Goal: Task Accomplishment & Management: Complete application form

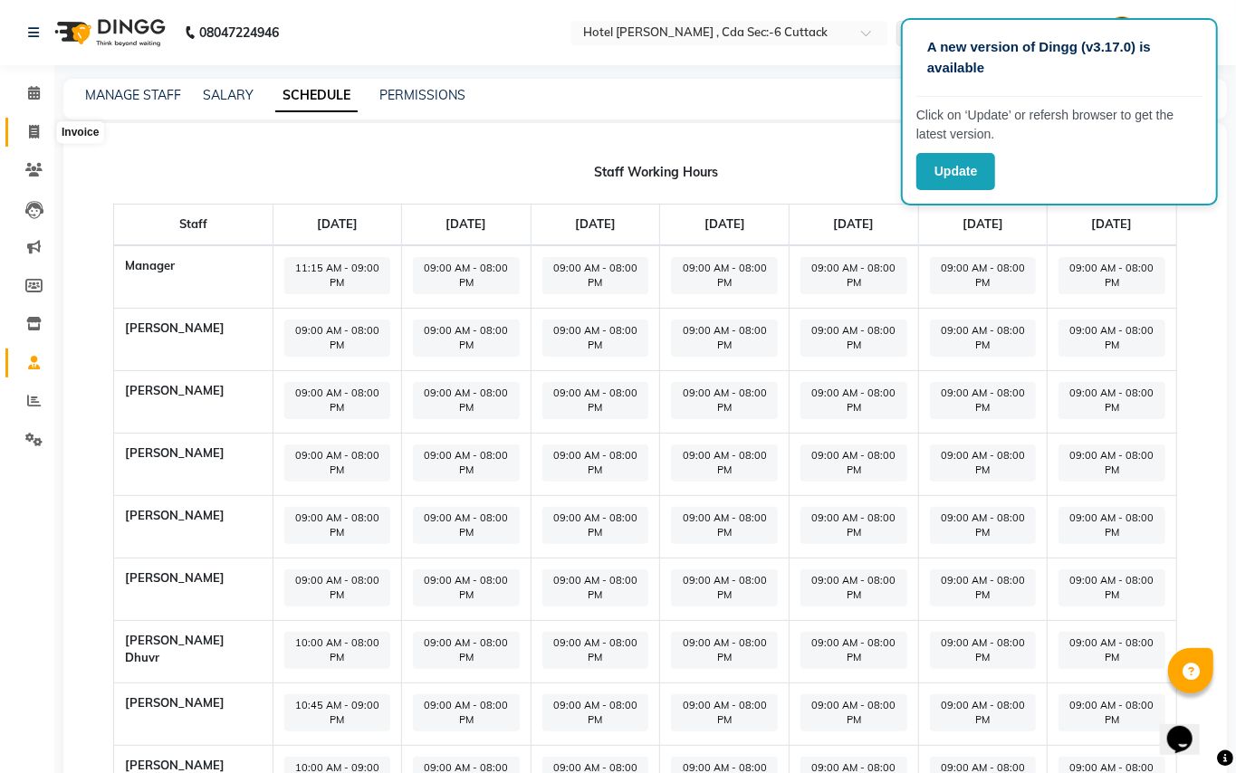
click at [33, 132] on icon at bounding box center [34, 132] width 10 height 14
select select "service"
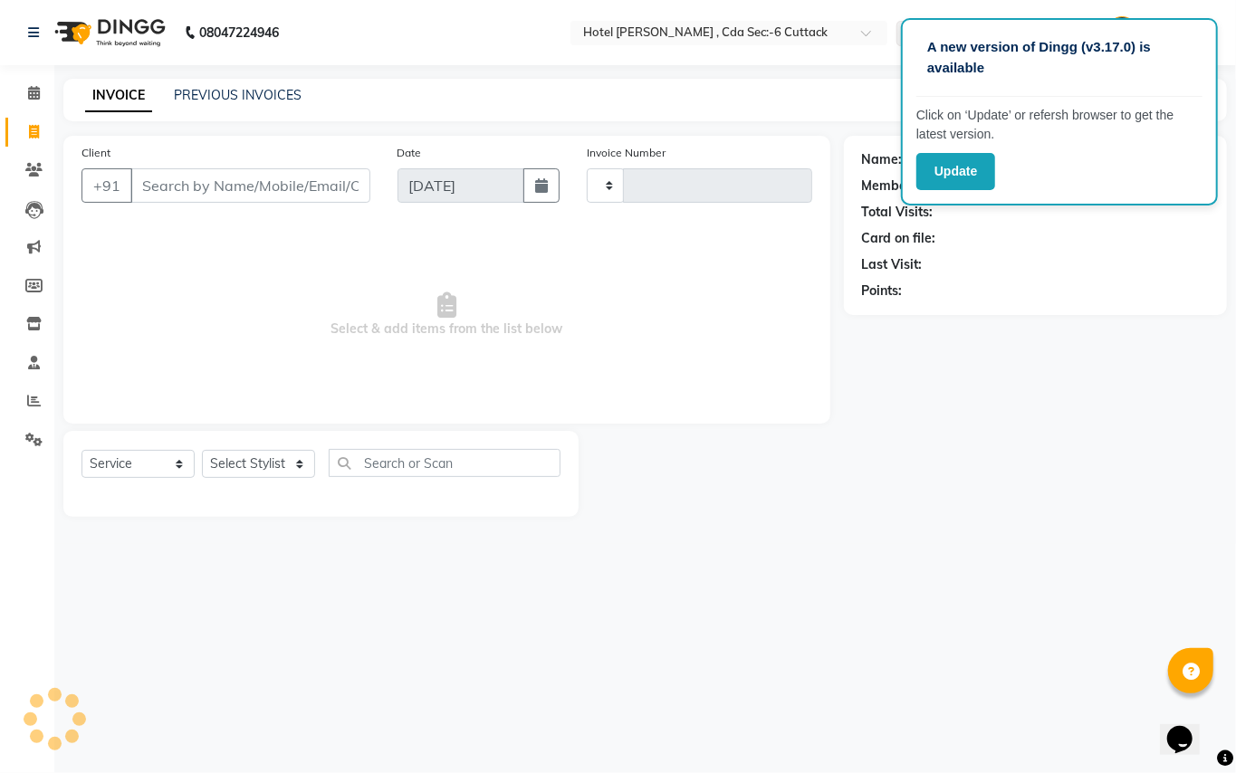
type input "0301"
select select "7840"
click at [848, 392] on div "Name: Membership: Total Visits: Card on file: Last Visit: Points:" at bounding box center [1042, 326] width 397 height 381
click at [952, 176] on button "Update" at bounding box center [955, 171] width 79 height 37
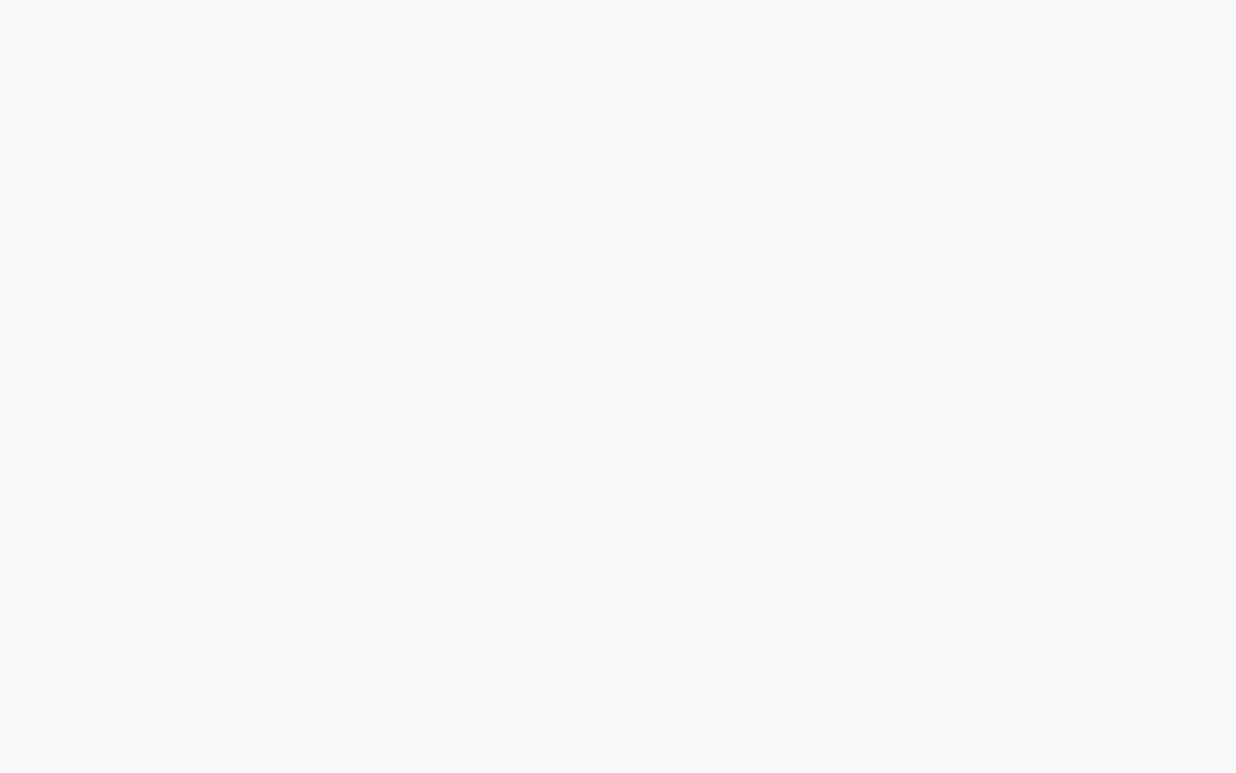
select select "service"
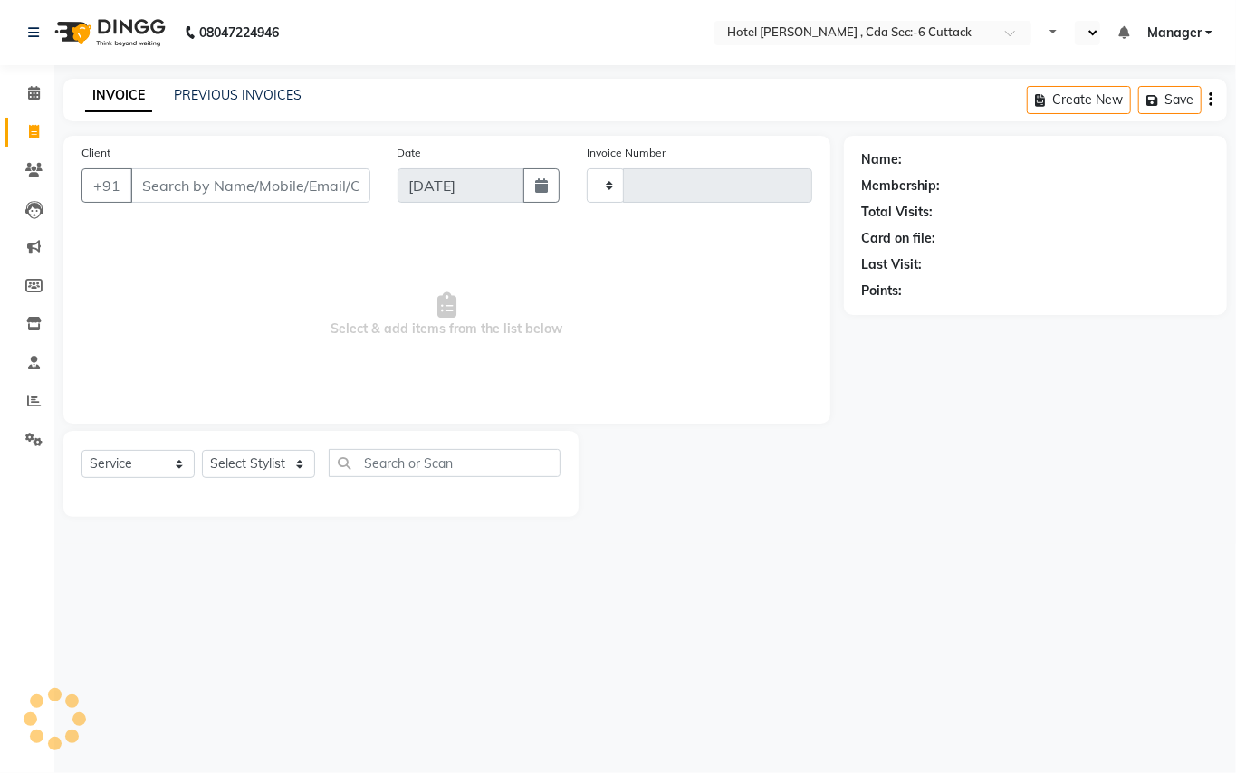
select select "en"
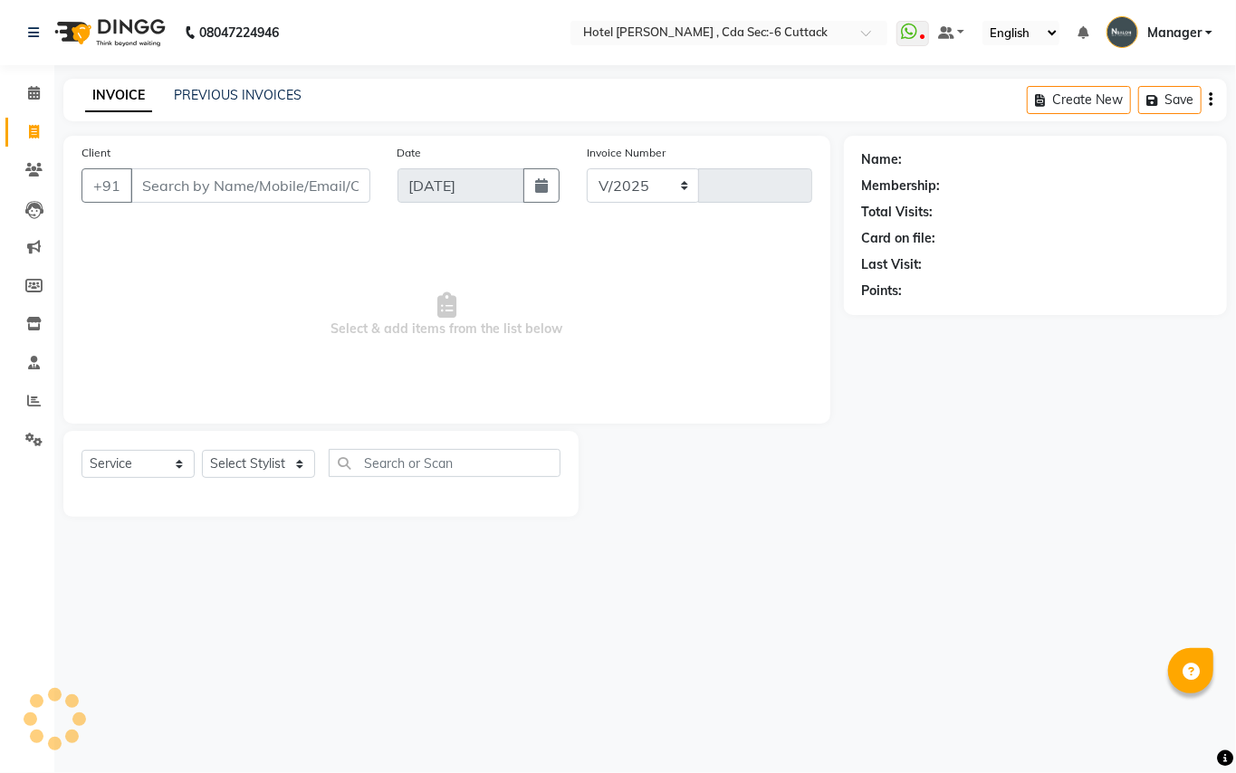
select select "7840"
type input "0301"
click at [295, 458] on select "Select Stylist [PERSON_NAME] [PERSON_NAME] [PERSON_NAME] Manager [PERSON_NAME] …" at bounding box center [258, 464] width 113 height 28
select select "74408"
click at [202, 450] on select "Select Stylist [PERSON_NAME] [PERSON_NAME] [PERSON_NAME] Manager [PERSON_NAME] …" at bounding box center [258, 464] width 113 height 28
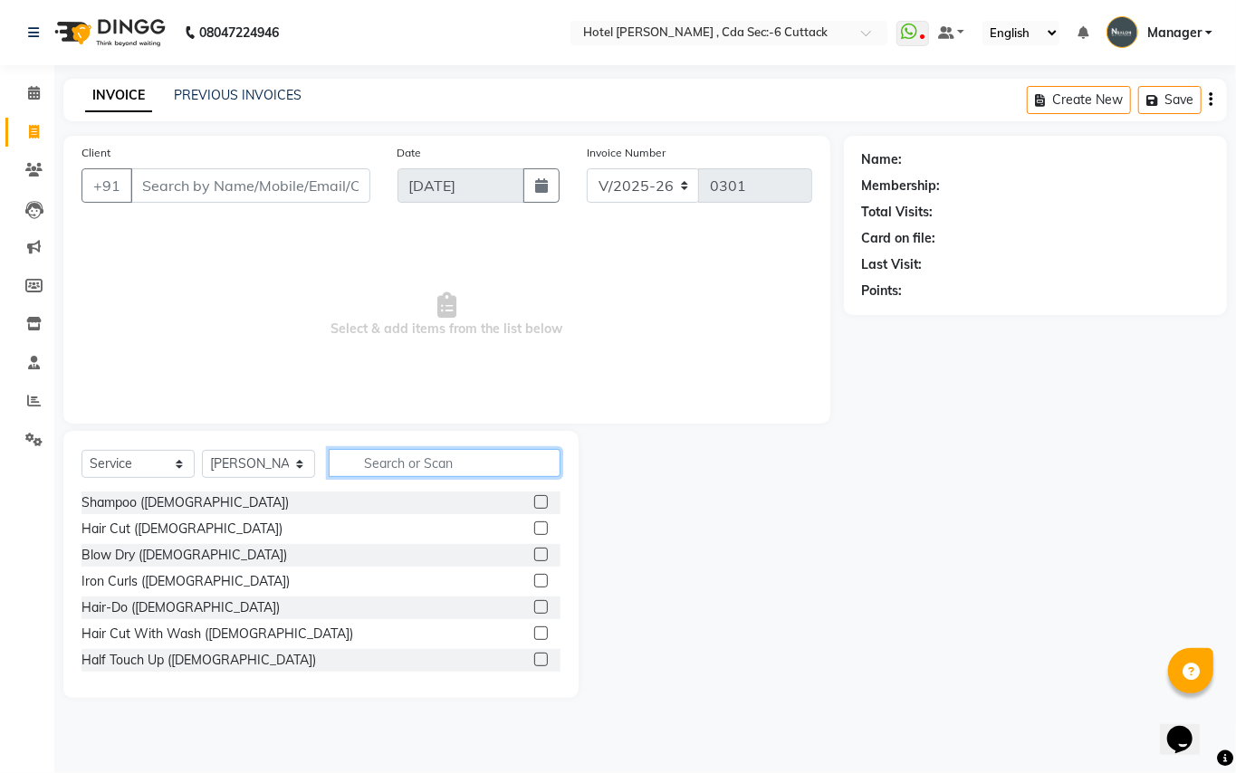
click at [375, 457] on input "text" at bounding box center [445, 463] width 232 height 28
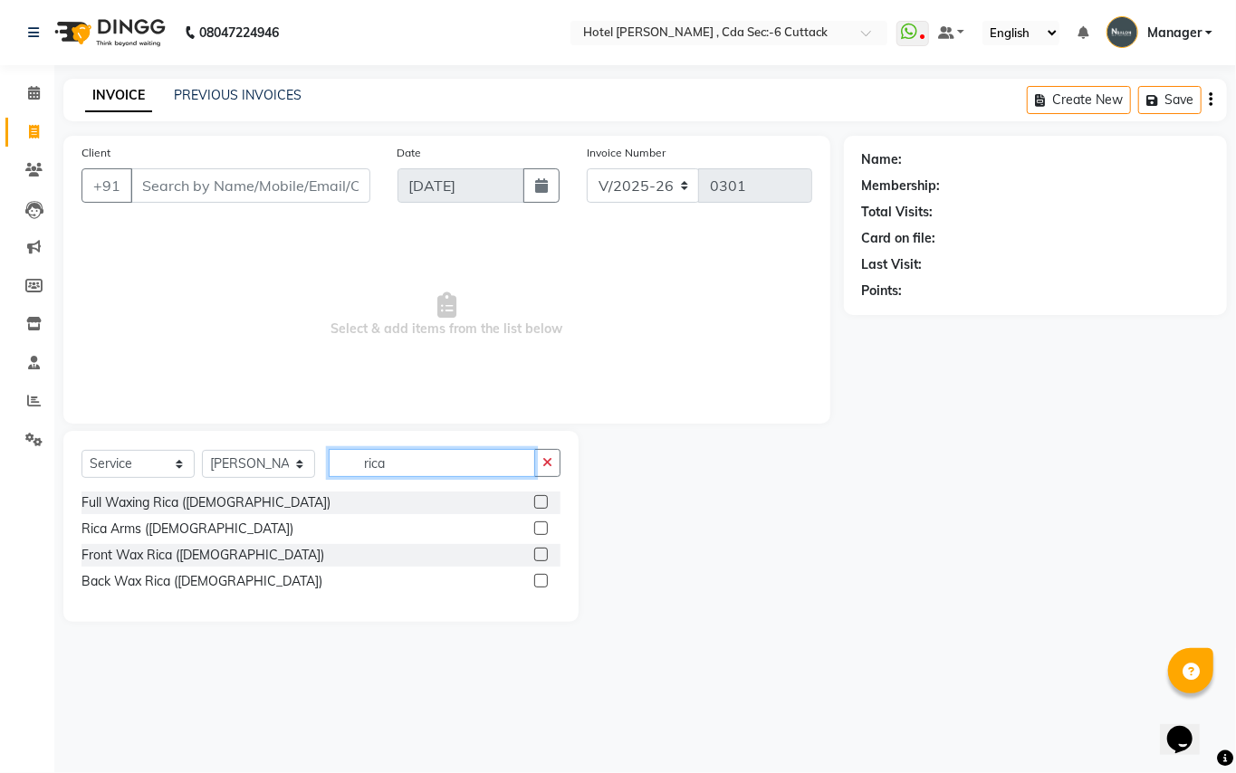
type input "rica"
click at [538, 529] on label at bounding box center [541, 528] width 14 height 14
click at [538, 529] on input "checkbox" at bounding box center [540, 529] width 12 height 12
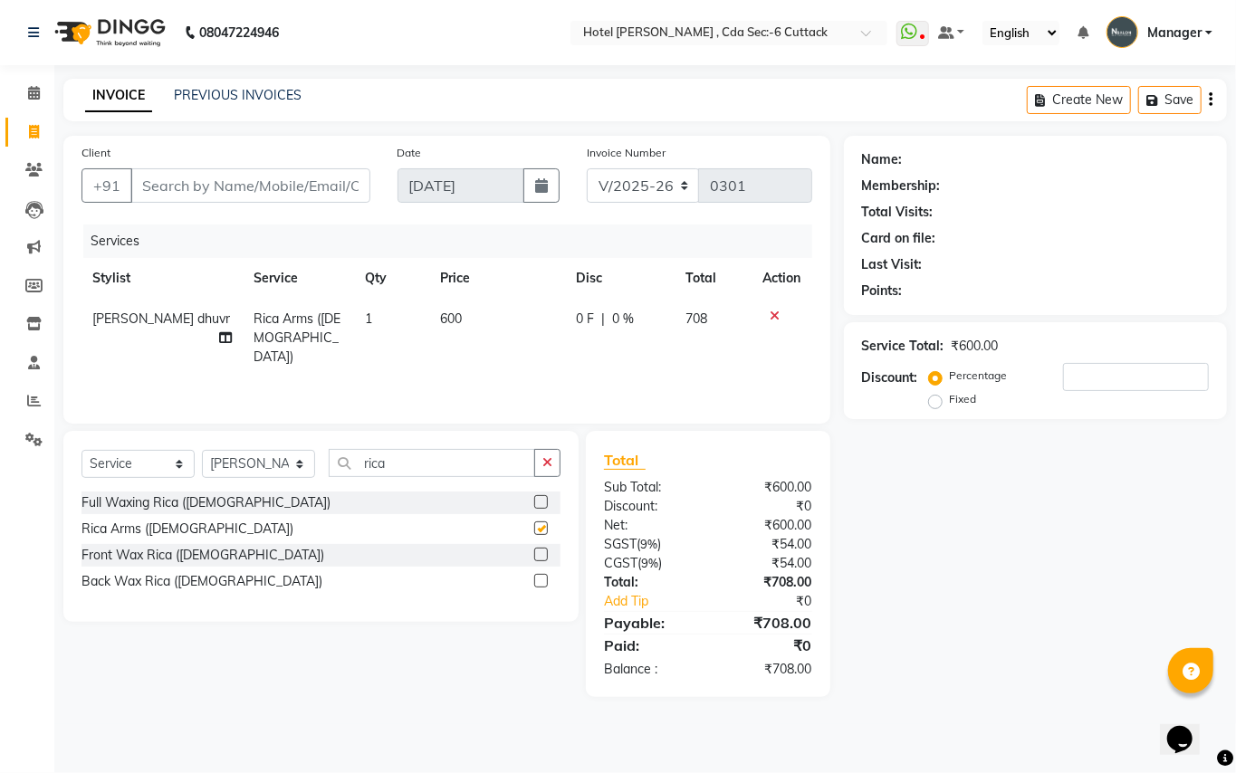
checkbox input "false"
click at [432, 458] on input "rica" at bounding box center [432, 463] width 206 height 28
type input "r"
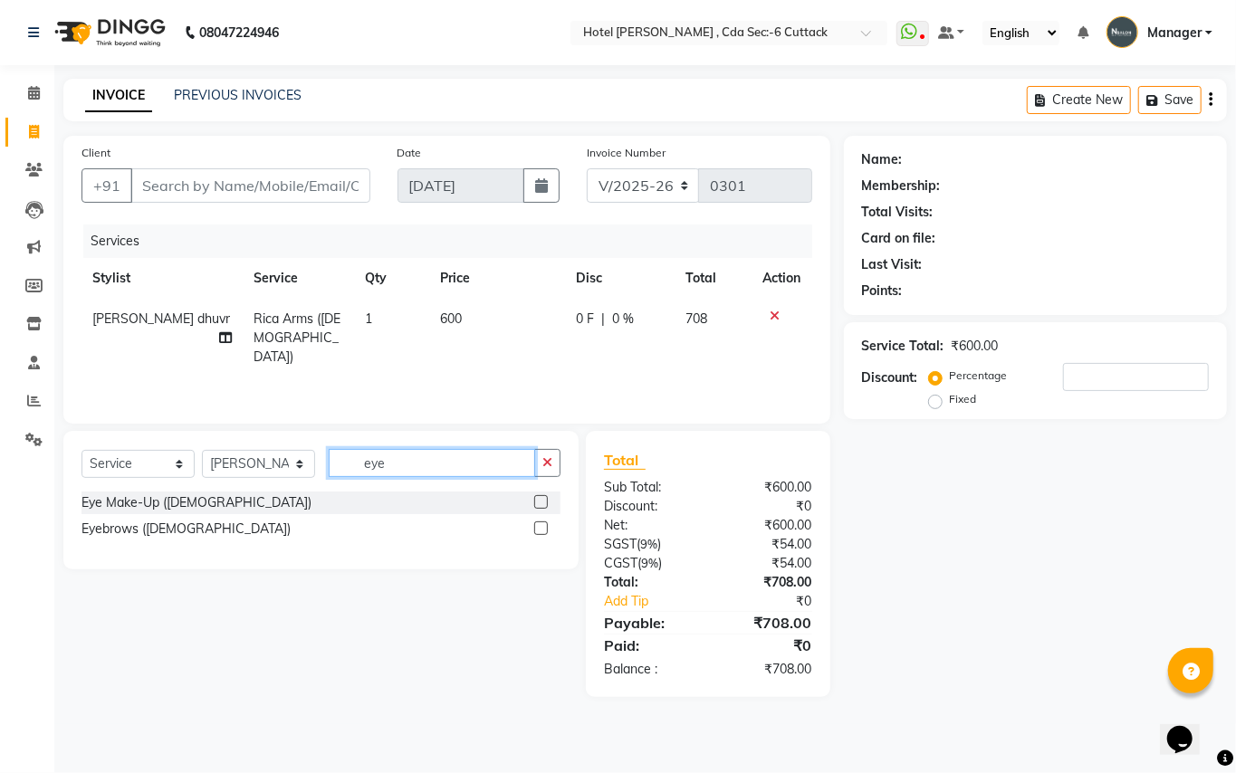
type input "eye"
click at [536, 532] on label at bounding box center [541, 528] width 14 height 14
click at [536, 532] on input "checkbox" at bounding box center [540, 529] width 12 height 12
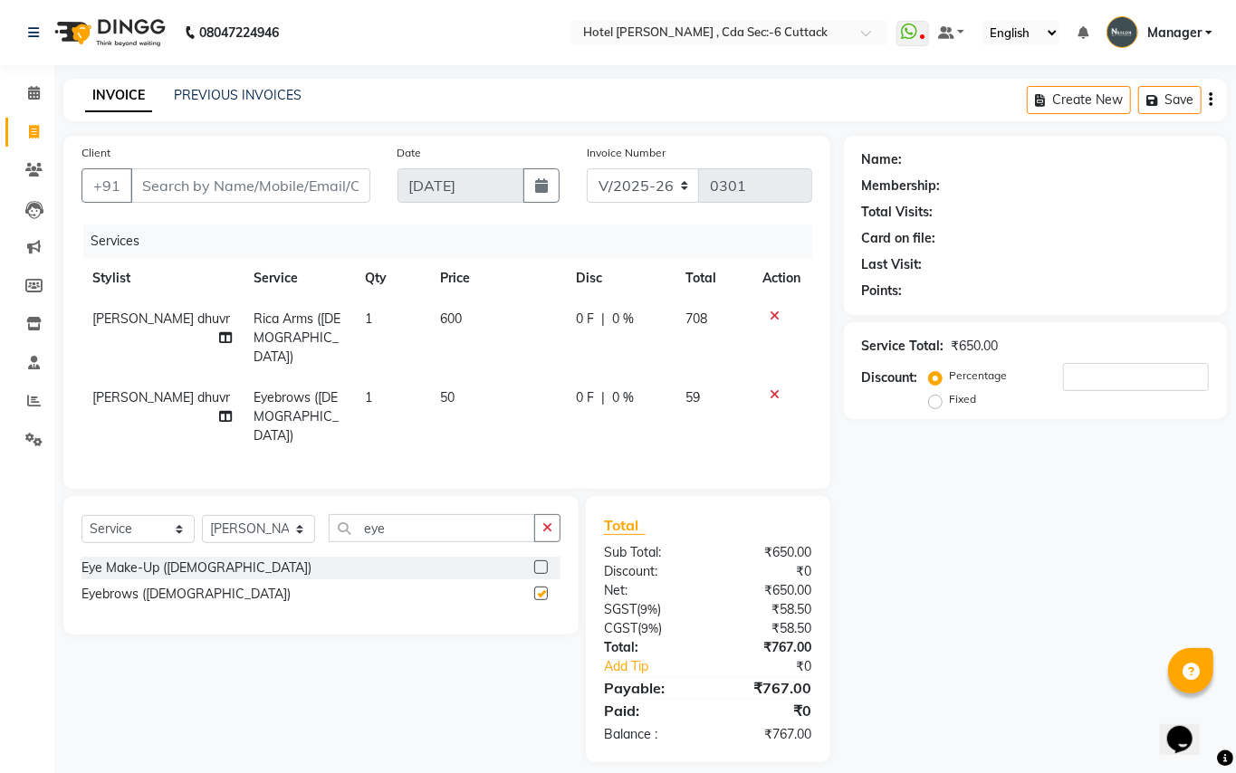
checkbox input "false"
click at [453, 518] on input "eye" at bounding box center [432, 528] width 206 height 28
type input "e"
type input "upp"
click at [540, 587] on label at bounding box center [541, 594] width 14 height 14
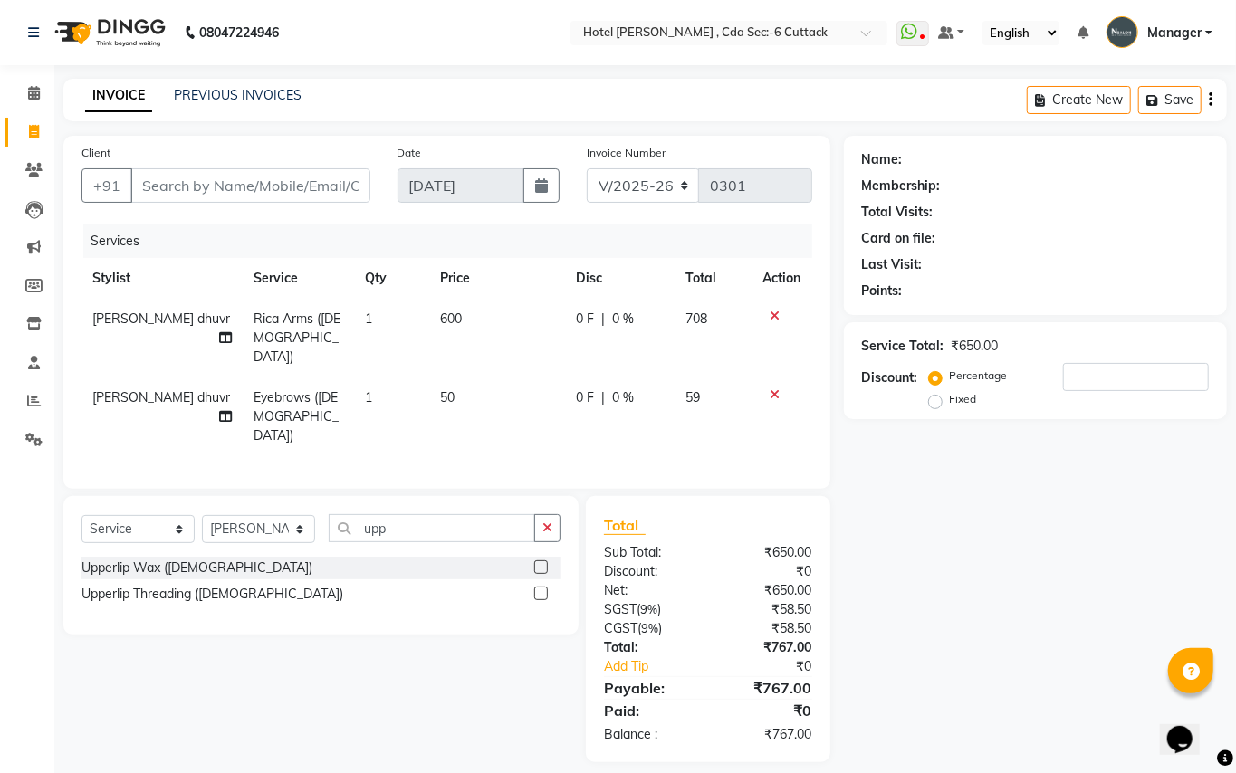
click at [540, 588] on input "checkbox" at bounding box center [540, 594] width 12 height 12
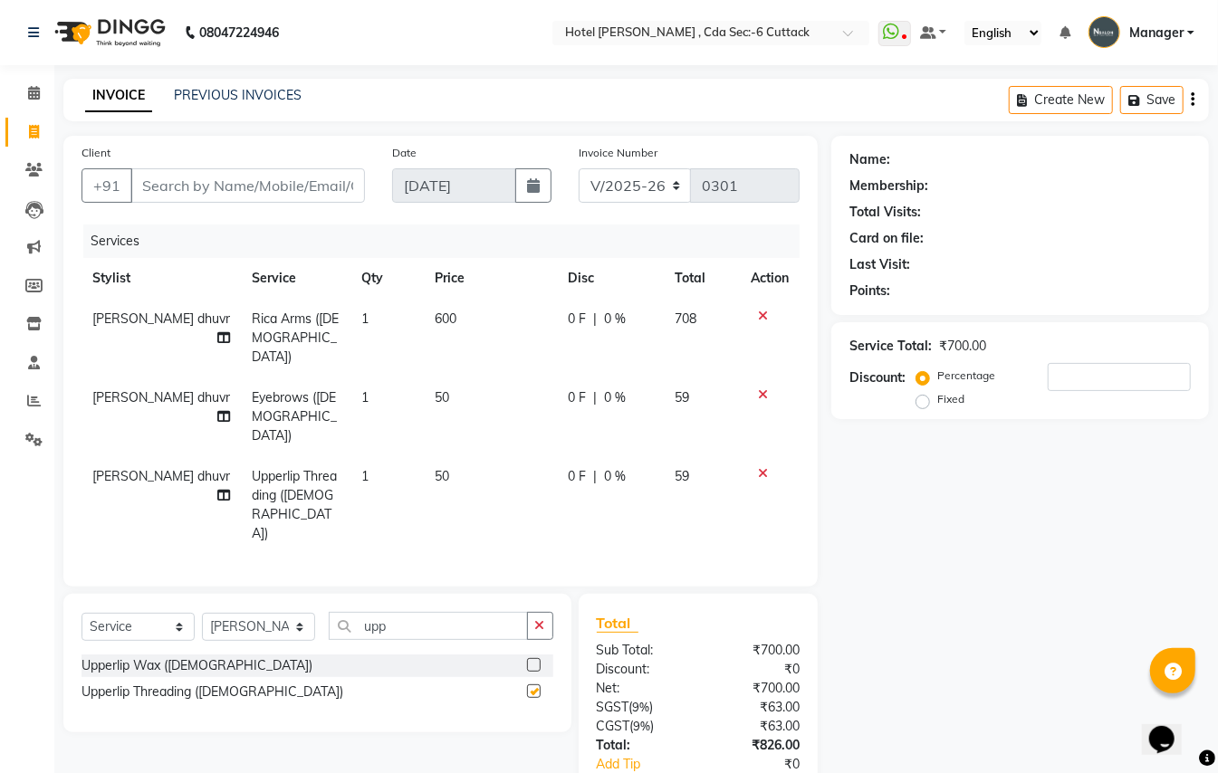
checkbox input "false"
click at [413, 612] on input "upp" at bounding box center [428, 626] width 199 height 28
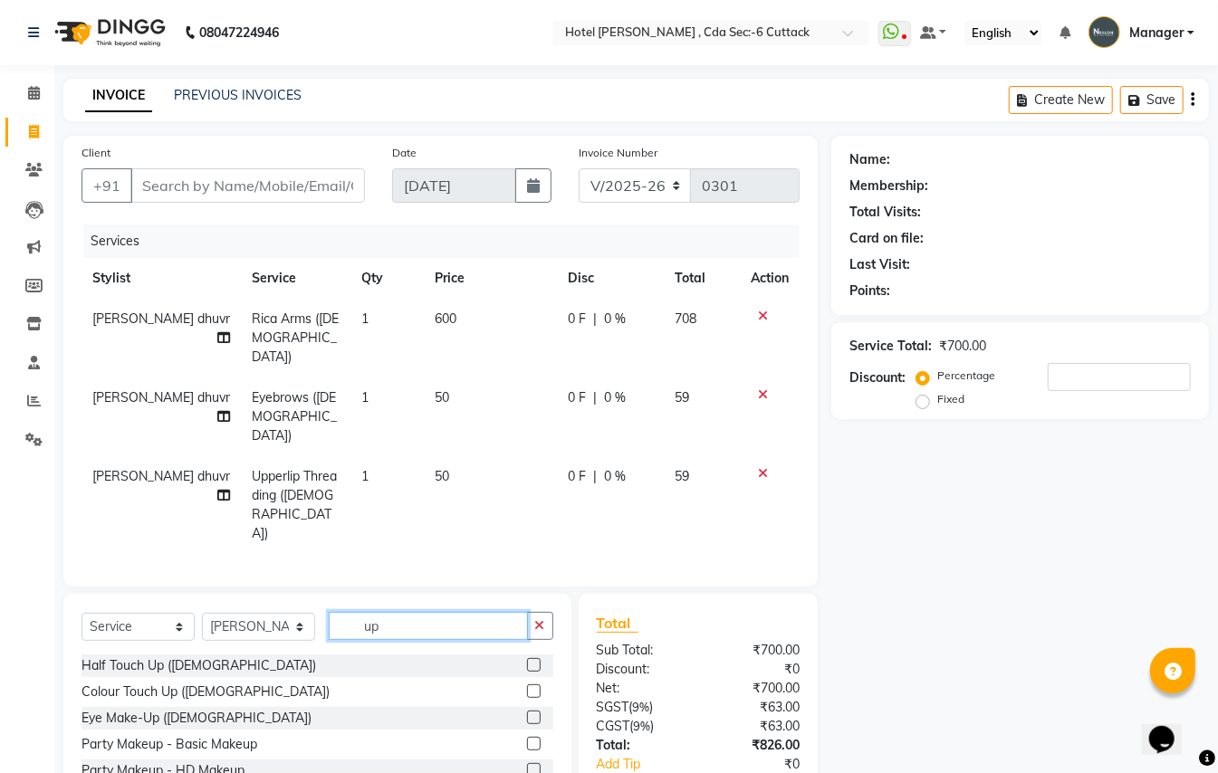
type input "u"
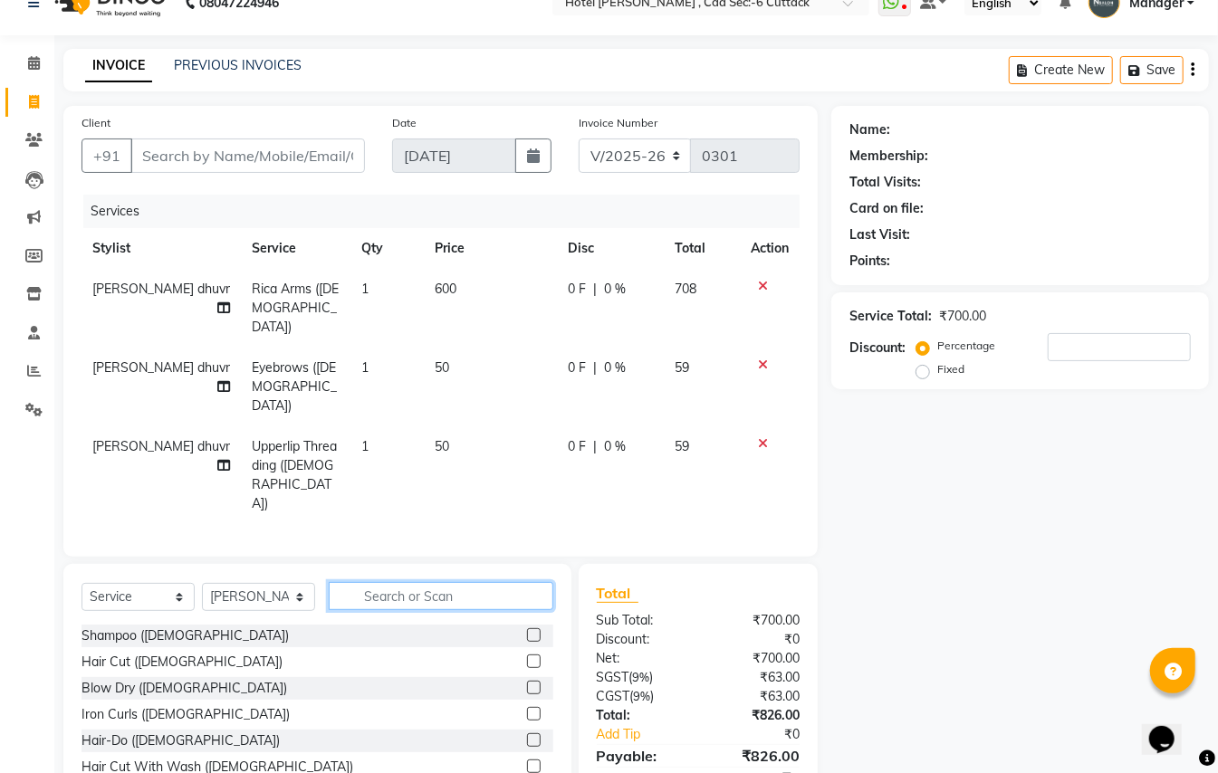
scroll to position [56, 0]
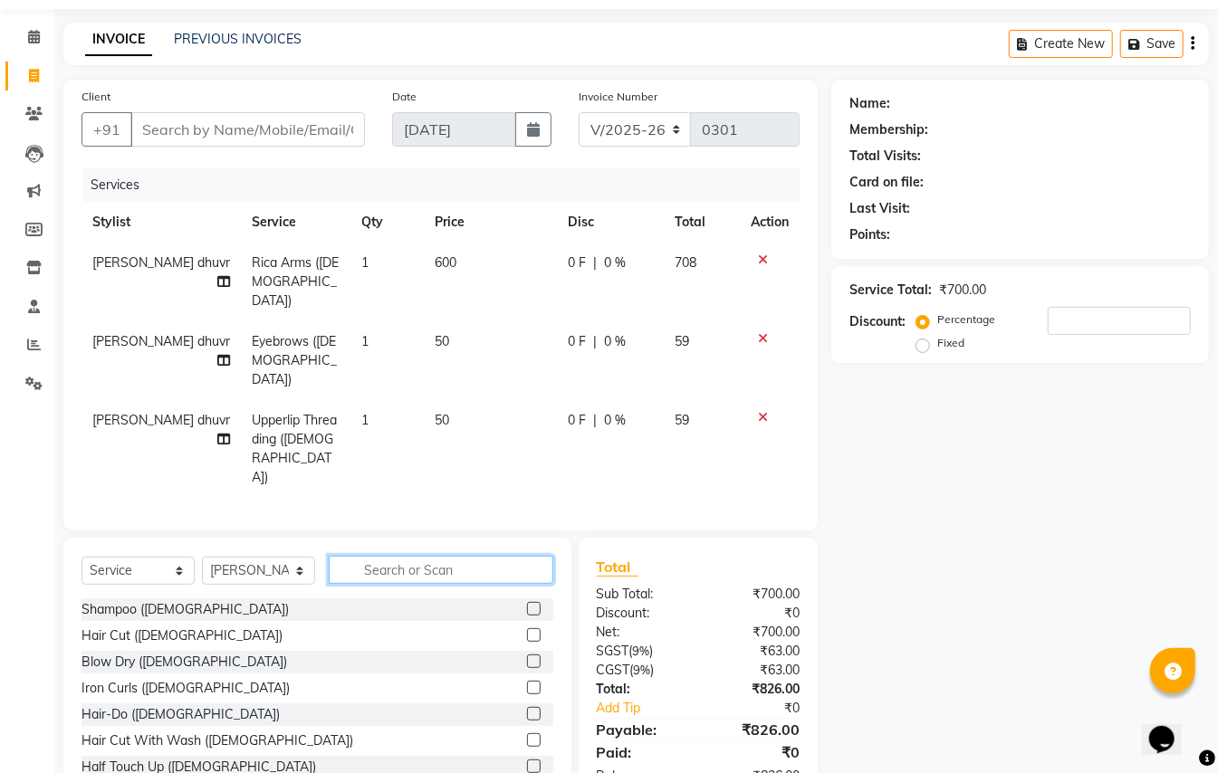
click at [366, 556] on input "text" at bounding box center [441, 570] width 225 height 28
click at [301, 557] on select "Select Stylist [PERSON_NAME] [PERSON_NAME] [PERSON_NAME] Manager [PERSON_NAME] …" at bounding box center [258, 571] width 113 height 28
select select "80474"
click at [202, 557] on select "Select Stylist [PERSON_NAME] [PERSON_NAME] [PERSON_NAME] Manager [PERSON_NAME] …" at bounding box center [258, 571] width 113 height 28
click at [406, 556] on input "text" at bounding box center [441, 570] width 225 height 28
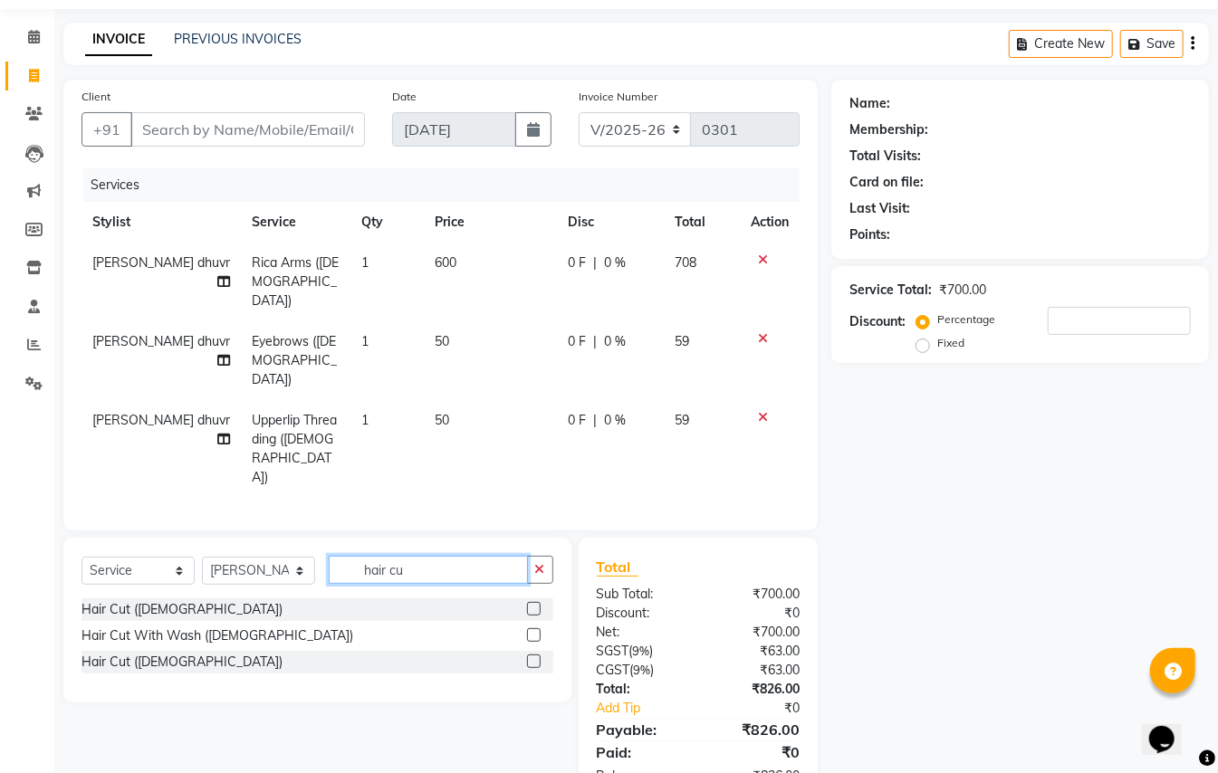
type input "hair cu"
click at [527, 655] on label at bounding box center [534, 662] width 14 height 14
click at [527, 656] on input "checkbox" at bounding box center [533, 662] width 12 height 12
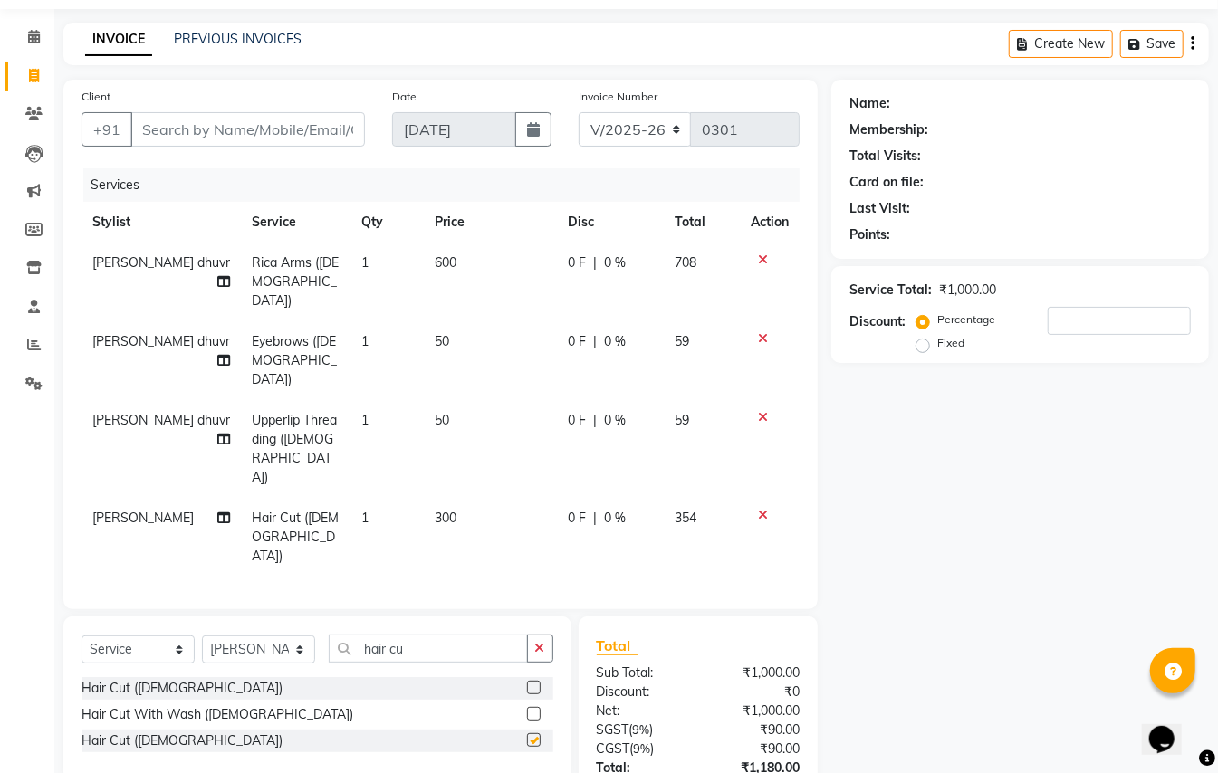
checkbox input "false"
click at [446, 635] on input "hair cu" at bounding box center [428, 649] width 199 height 28
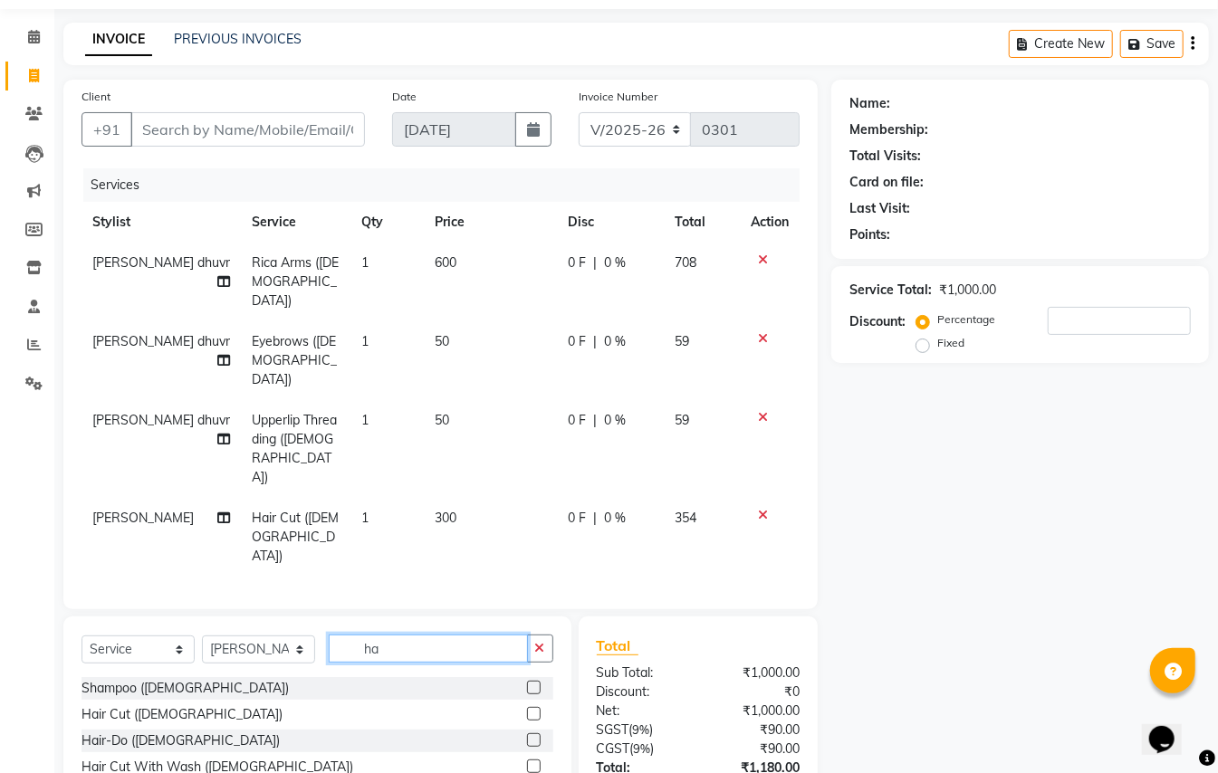
type input "h"
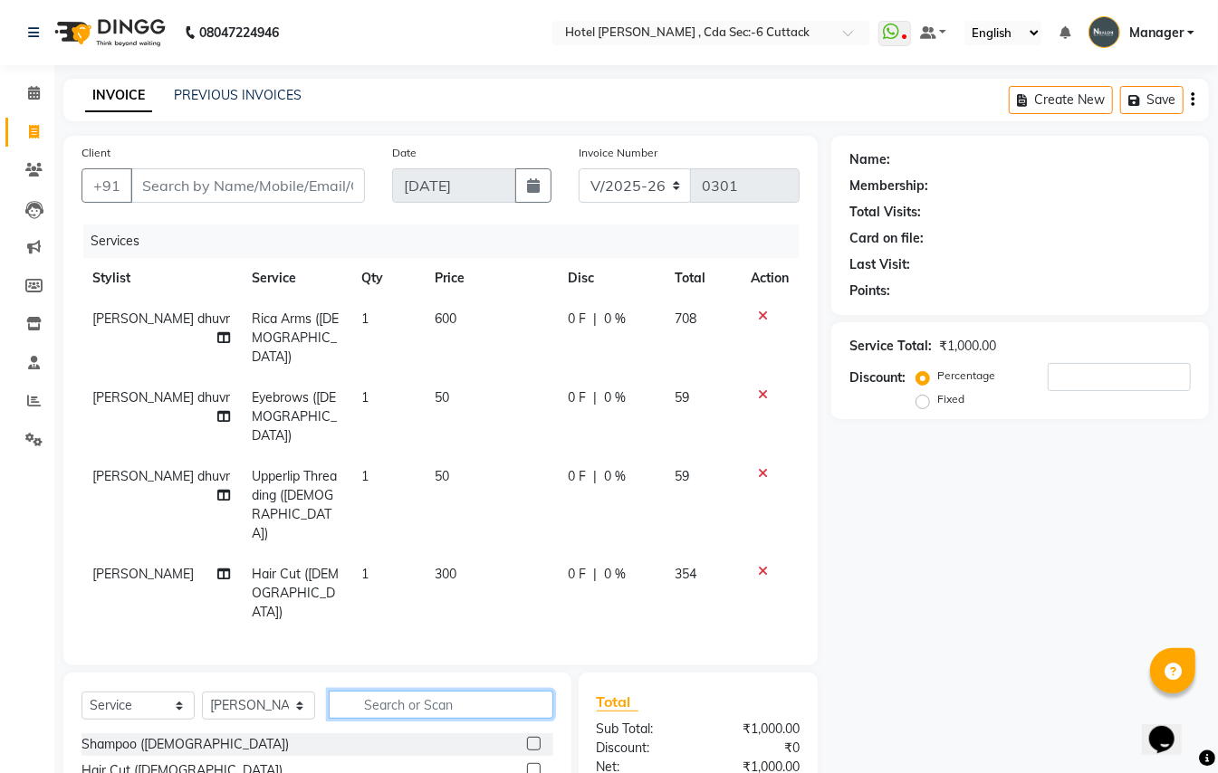
scroll to position [98, 0]
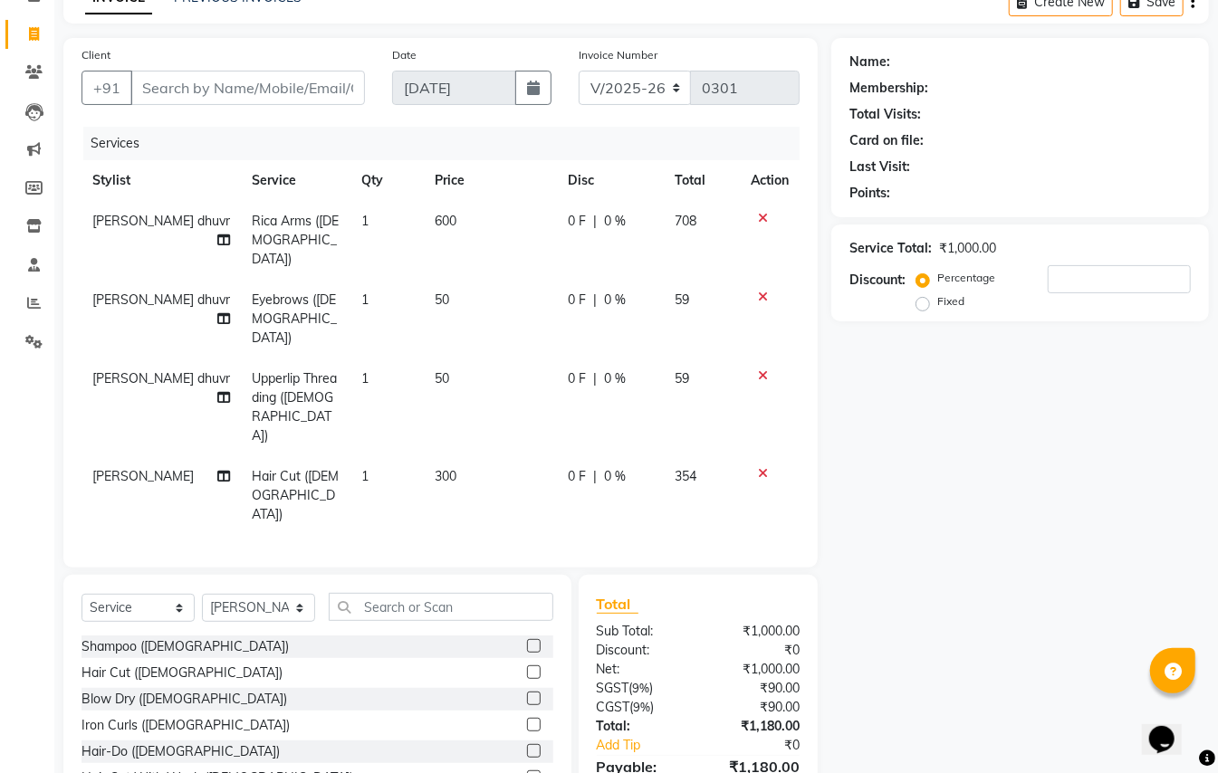
click at [759, 369] on icon at bounding box center [763, 375] width 10 height 13
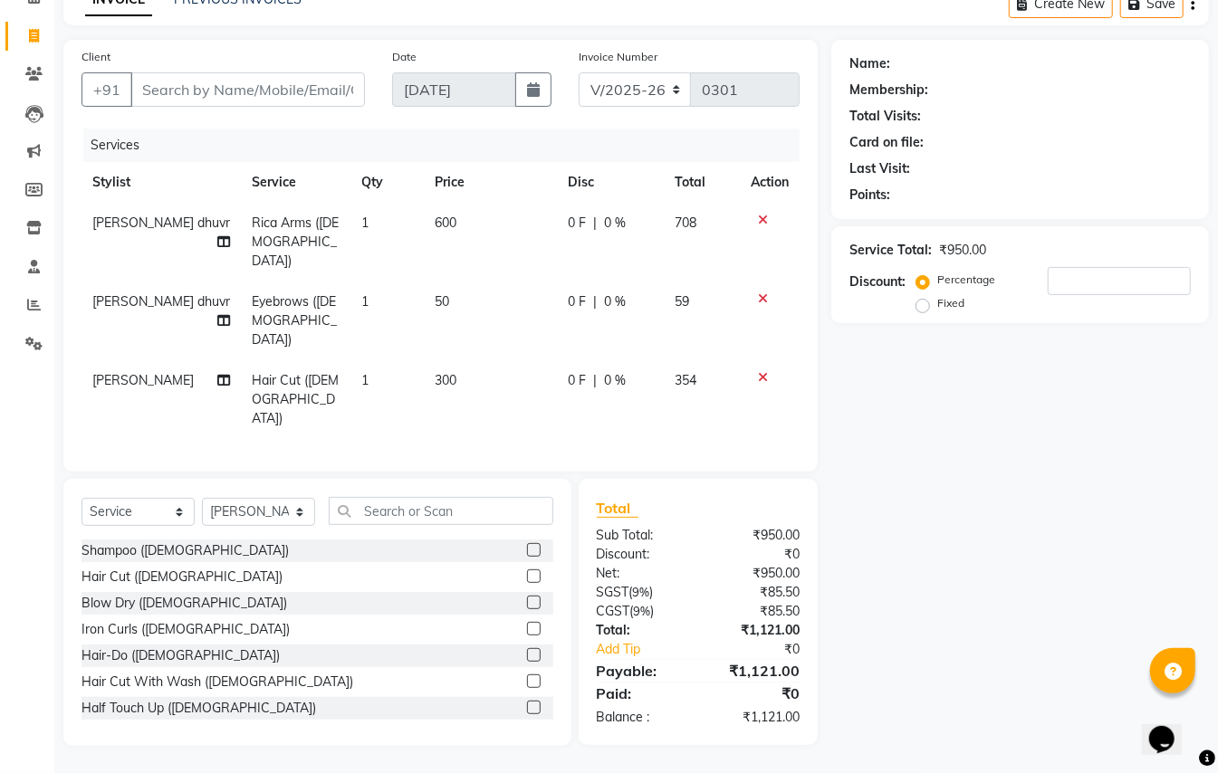
scroll to position [37, 0]
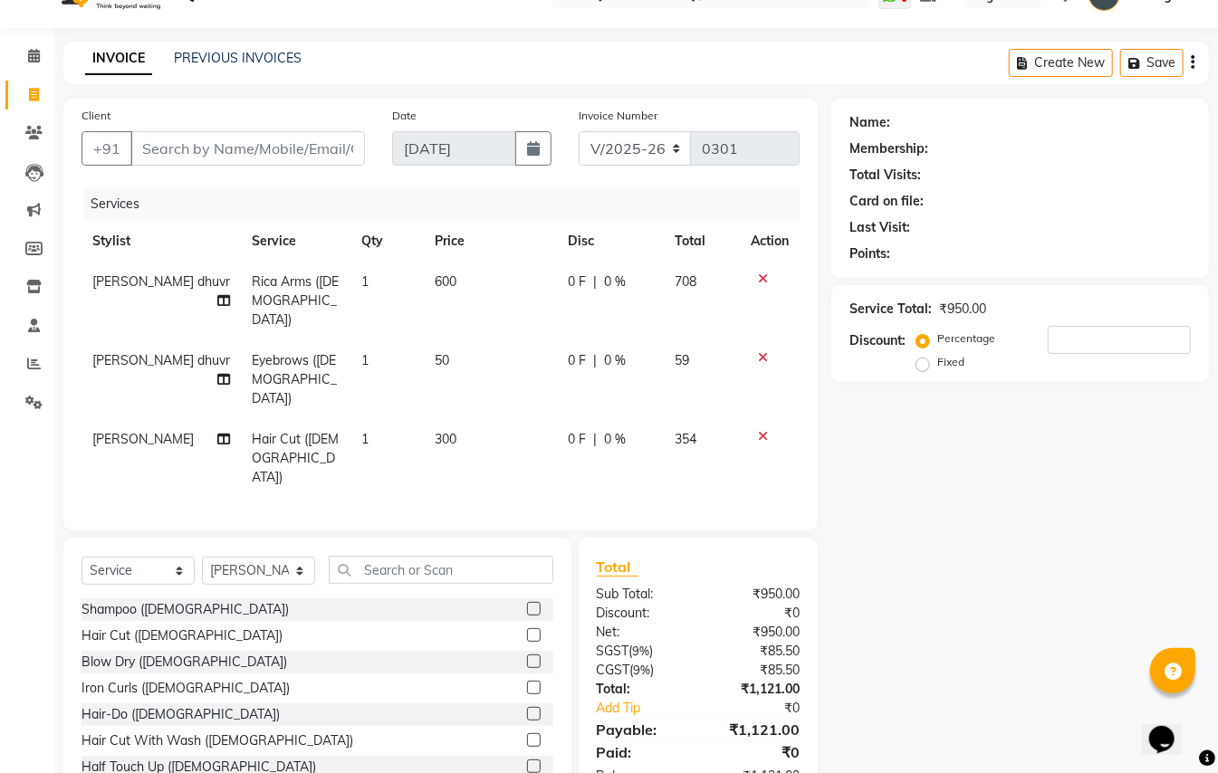
click at [758, 430] on icon at bounding box center [763, 436] width 10 height 13
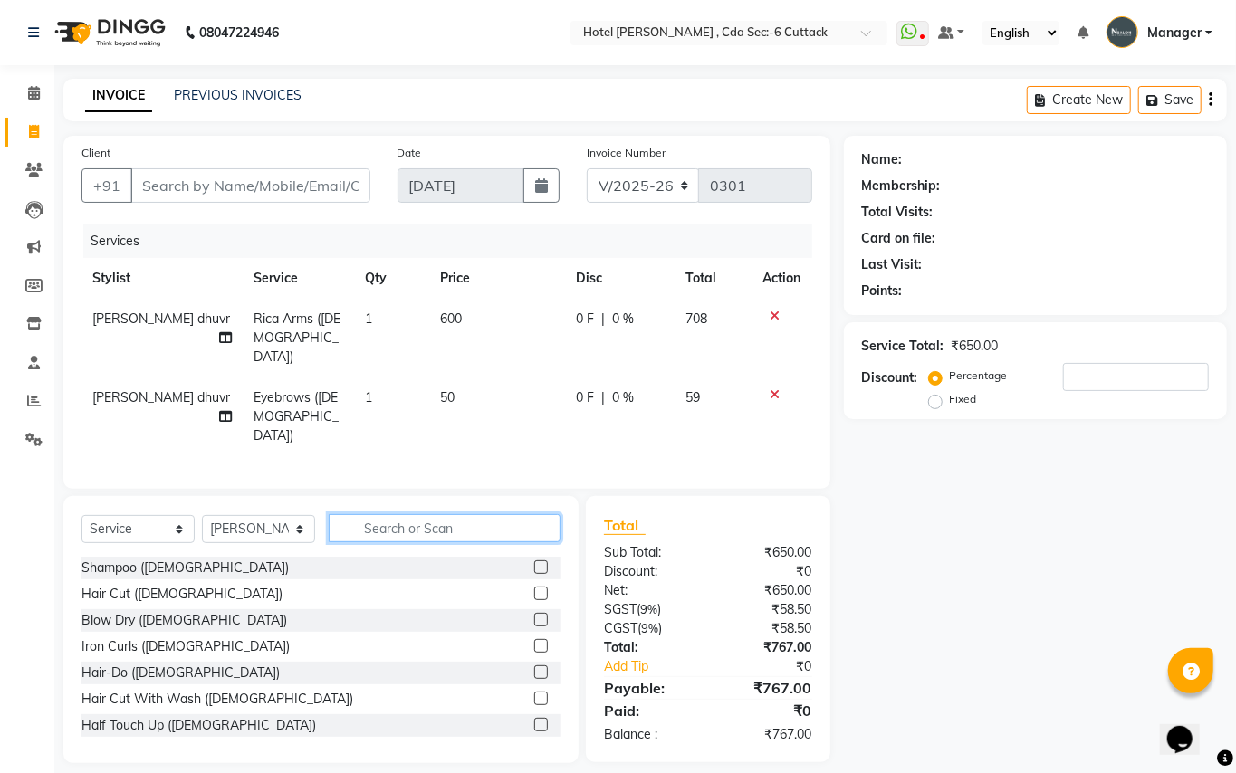
click at [391, 514] on input "text" at bounding box center [445, 528] width 232 height 28
click at [310, 515] on select "Select Stylist [PERSON_NAME] [PERSON_NAME] [PERSON_NAME] Manager [PERSON_NAME] …" at bounding box center [258, 529] width 113 height 28
select select "74408"
click at [202, 515] on select "Select Stylist [PERSON_NAME] [PERSON_NAME] [PERSON_NAME] Manager [PERSON_NAME] …" at bounding box center [258, 529] width 113 height 28
click at [357, 514] on input "text" at bounding box center [445, 528] width 232 height 28
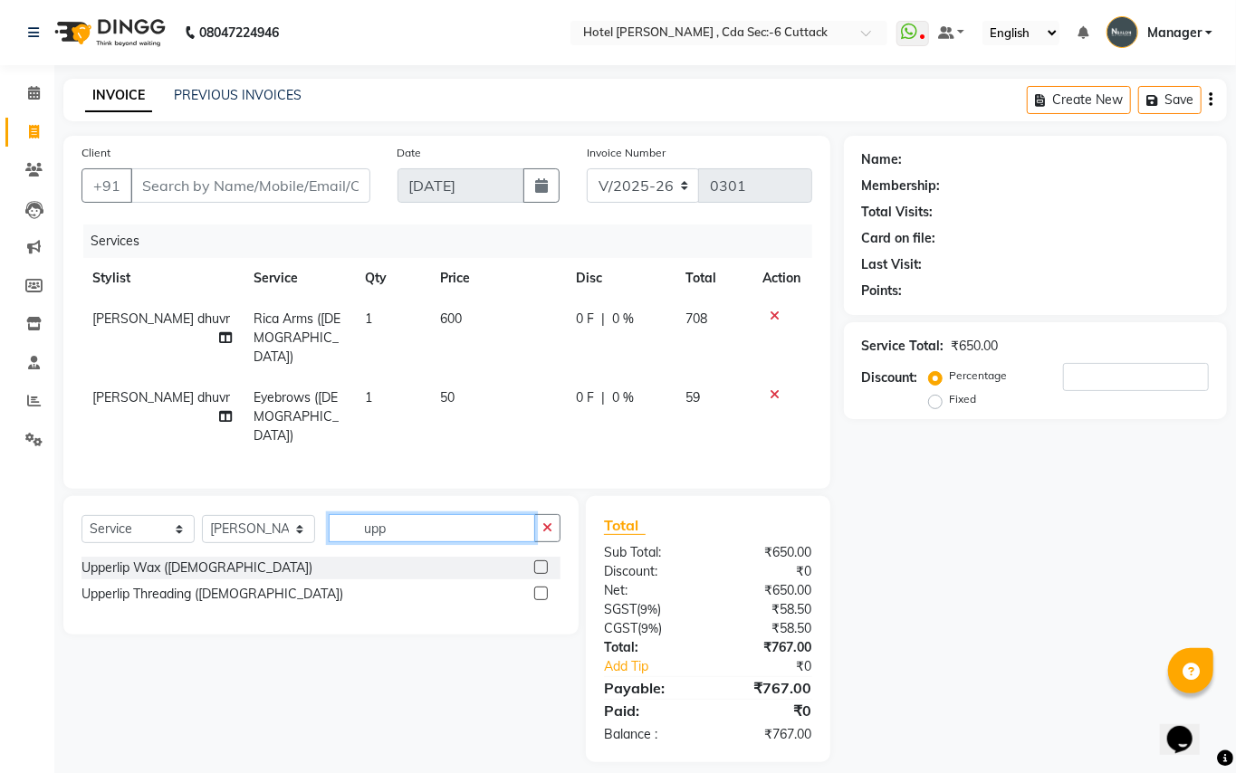
type input "upp"
click at [547, 587] on label at bounding box center [541, 594] width 14 height 14
click at [546, 588] on input "checkbox" at bounding box center [540, 594] width 12 height 12
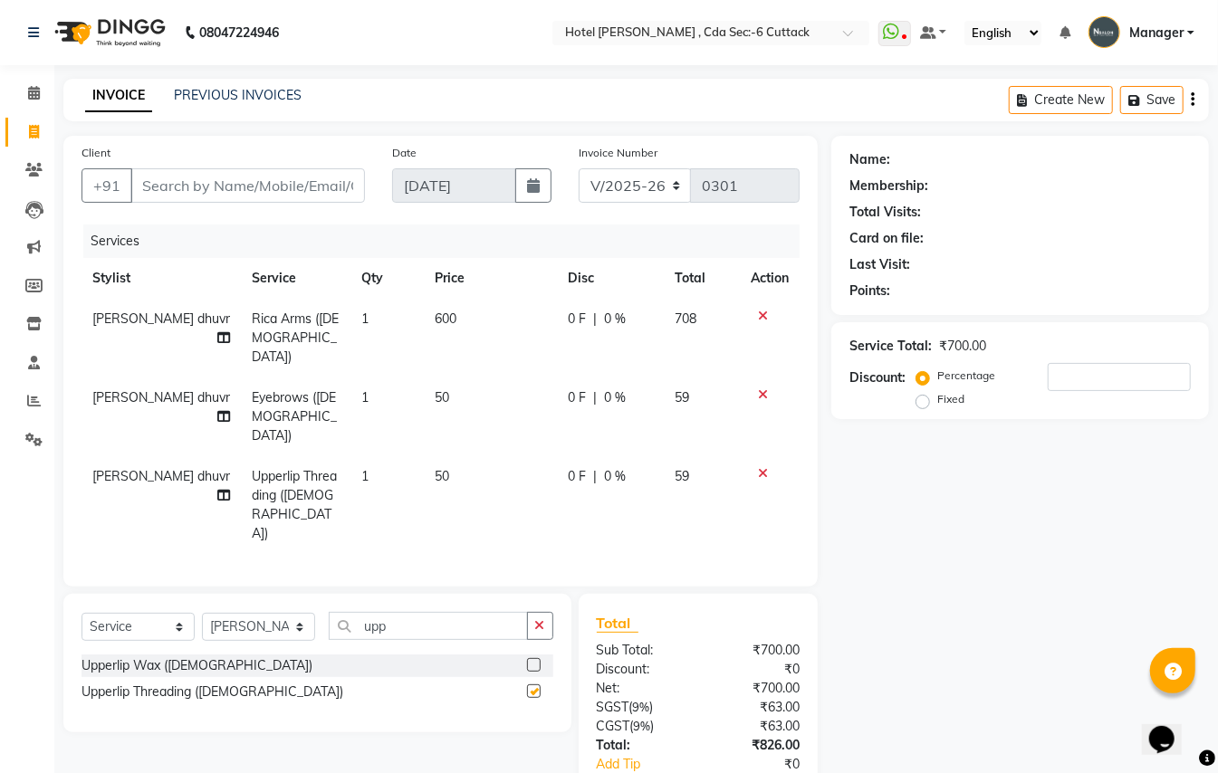
checkbox input "false"
click at [392, 612] on input "upp" at bounding box center [428, 626] width 199 height 28
type input "u"
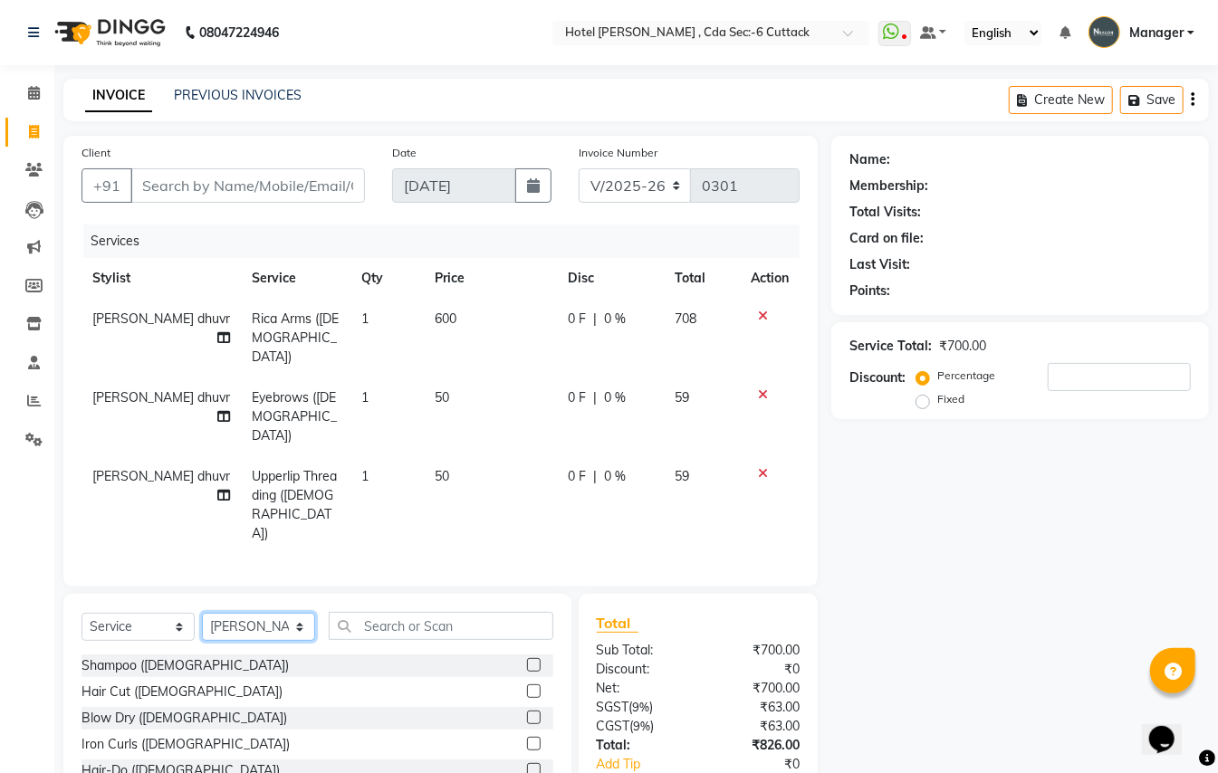
click at [306, 613] on select "Select Stylist [PERSON_NAME] [PERSON_NAME] [PERSON_NAME] Manager [PERSON_NAME] …" at bounding box center [258, 627] width 113 height 28
click at [202, 613] on select "Select Stylist [PERSON_NAME] [PERSON_NAME] [PERSON_NAME] Manager [PERSON_NAME] …" at bounding box center [258, 627] width 113 height 28
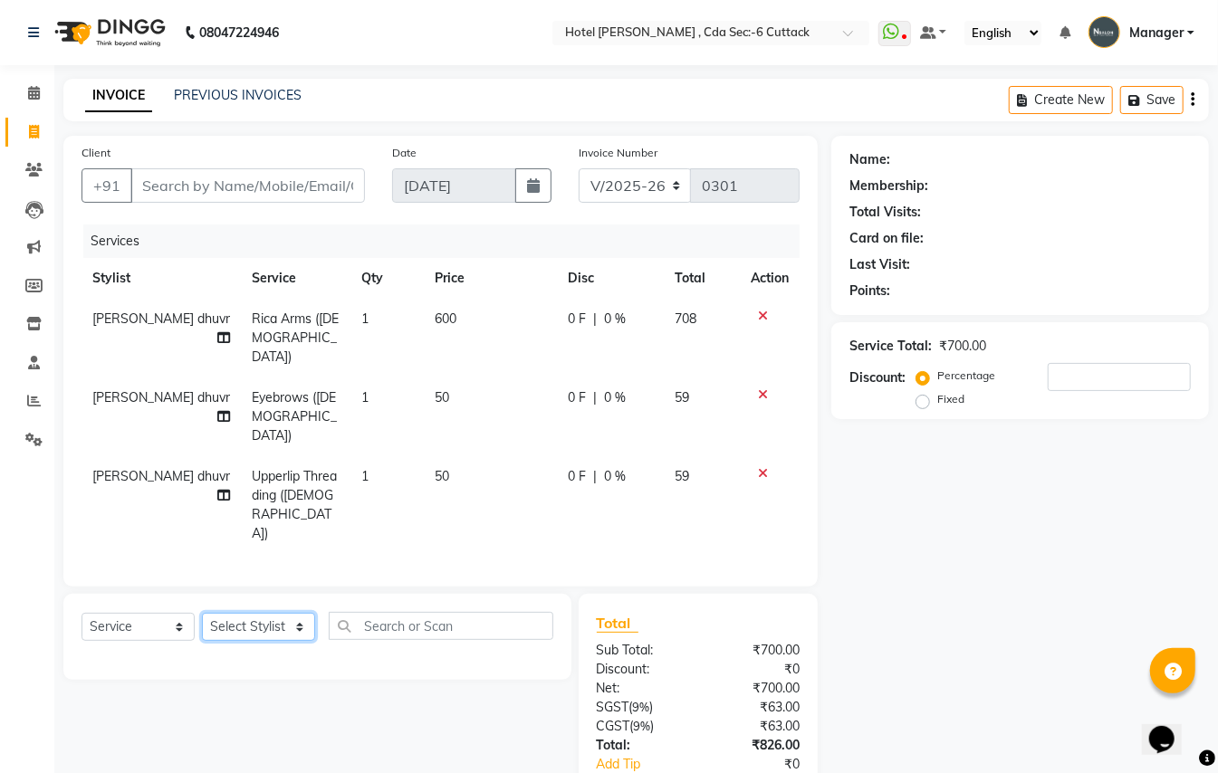
click at [304, 613] on select "Select Stylist [PERSON_NAME] [PERSON_NAME] [PERSON_NAME] Manager [PERSON_NAME] …" at bounding box center [258, 627] width 113 height 28
select select "80474"
click at [202, 613] on select "Select Stylist [PERSON_NAME] [PERSON_NAME] [PERSON_NAME] Manager [PERSON_NAME] …" at bounding box center [258, 627] width 113 height 28
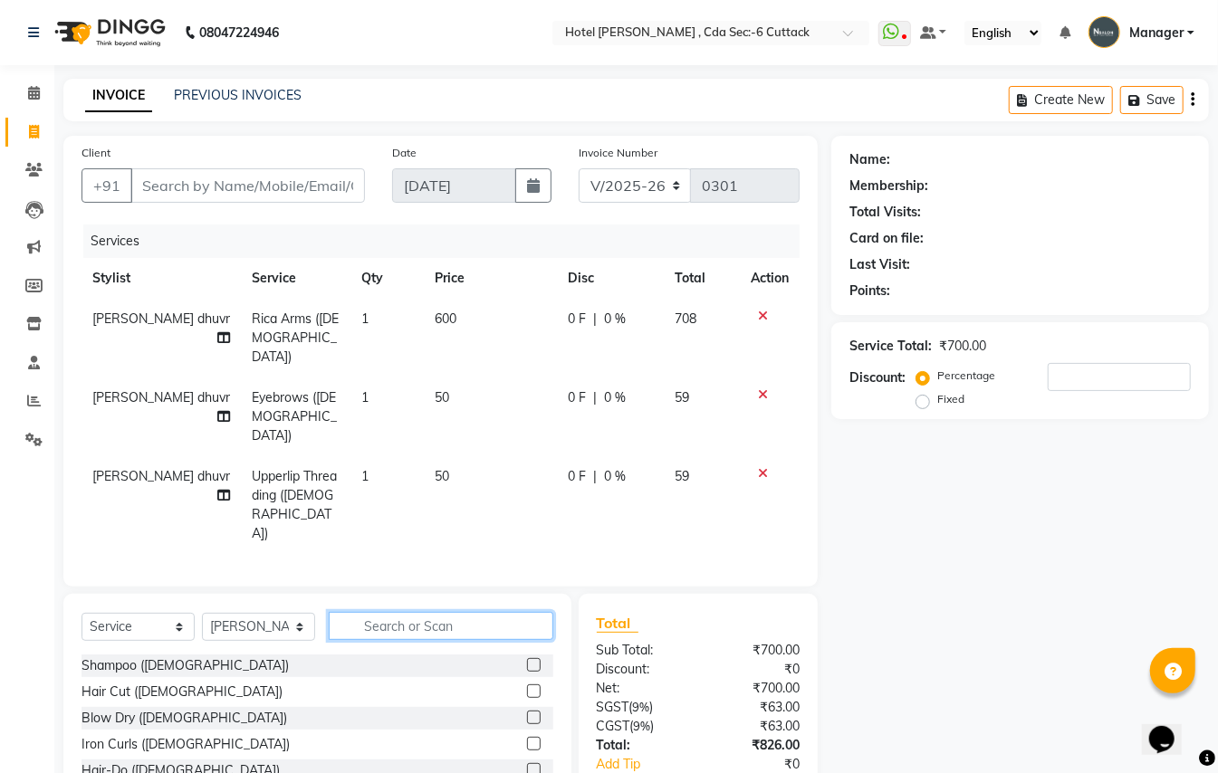
click at [378, 612] on input "text" at bounding box center [441, 626] width 225 height 28
type input "hair c"
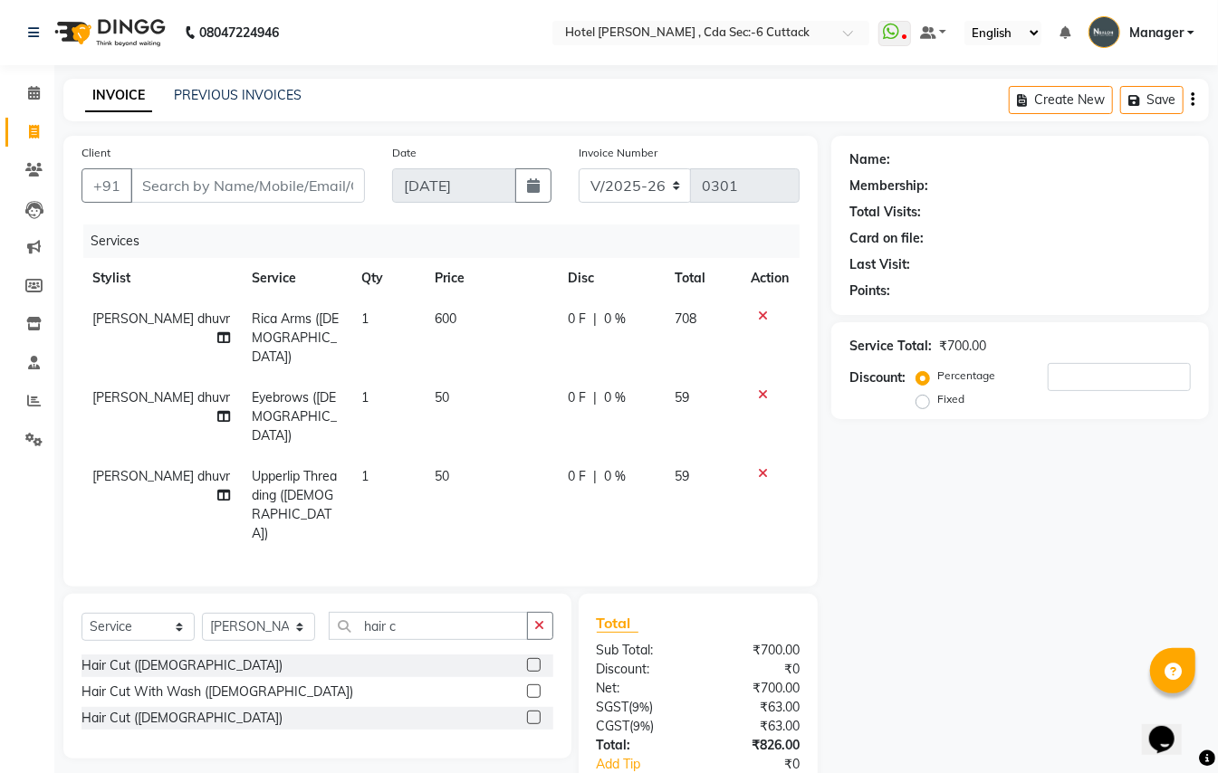
click at [533, 711] on label at bounding box center [534, 718] width 14 height 14
click at [533, 712] on input "checkbox" at bounding box center [533, 718] width 12 height 12
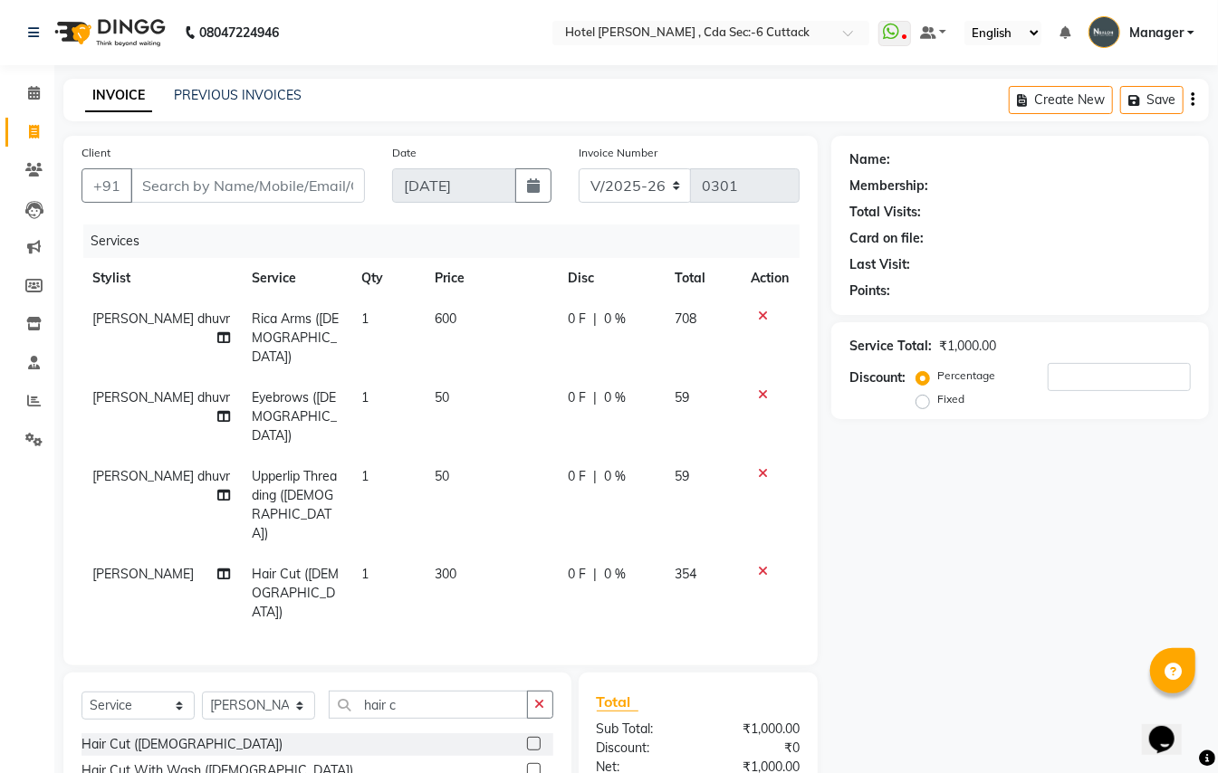
checkbox input "false"
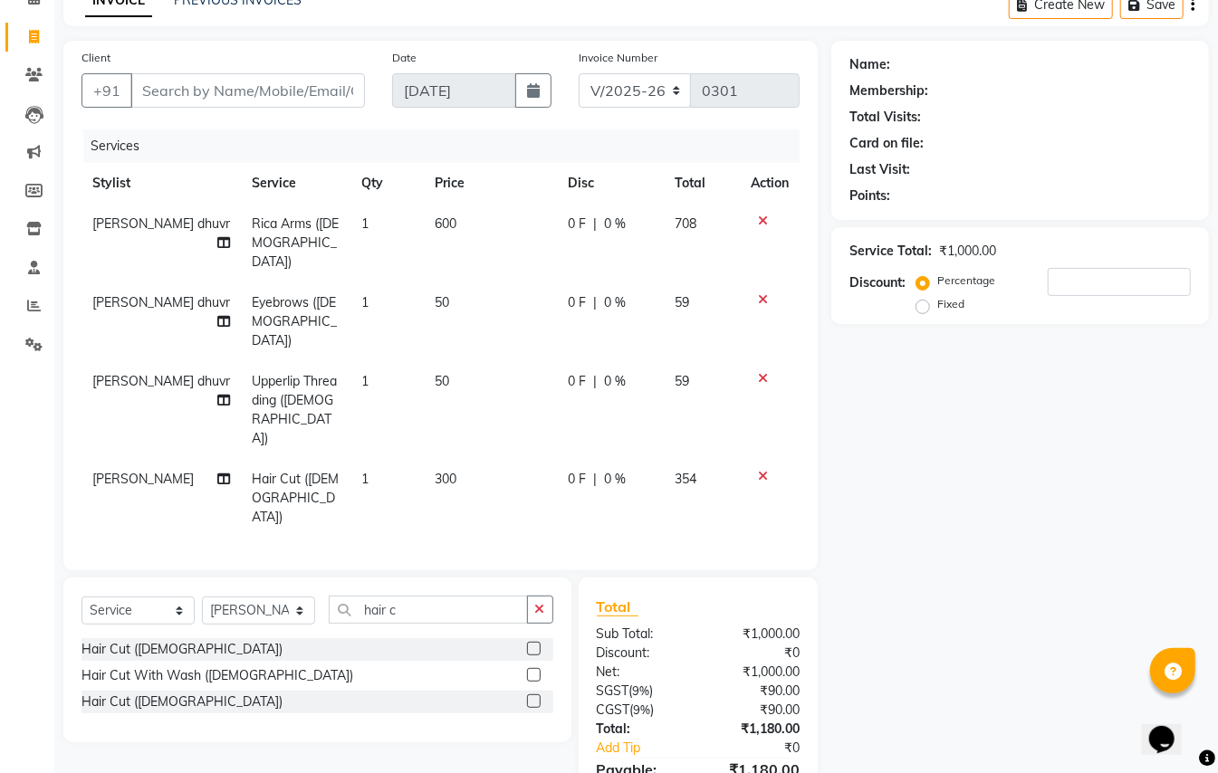
scroll to position [96, 0]
click at [194, 81] on input "Client" at bounding box center [247, 89] width 234 height 34
click at [194, 89] on input "Client" at bounding box center [247, 89] width 234 height 34
type input "8"
type input "0"
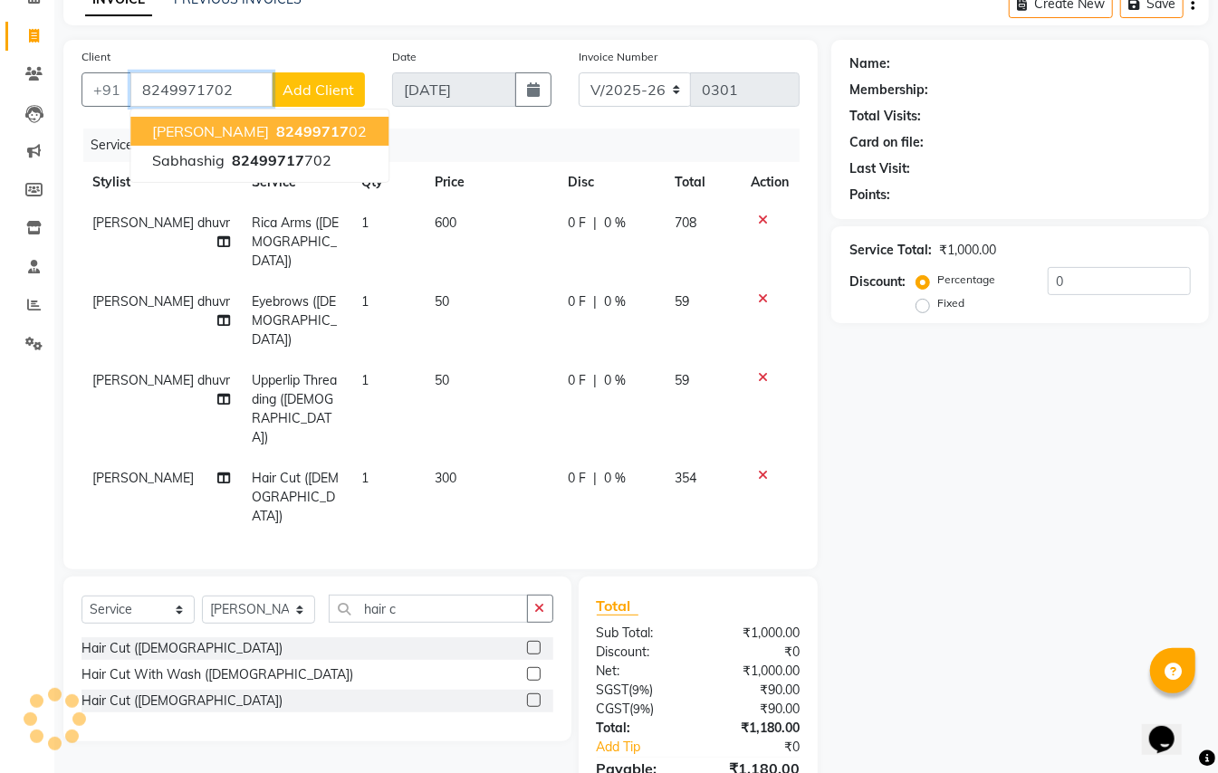
type input "8249971702"
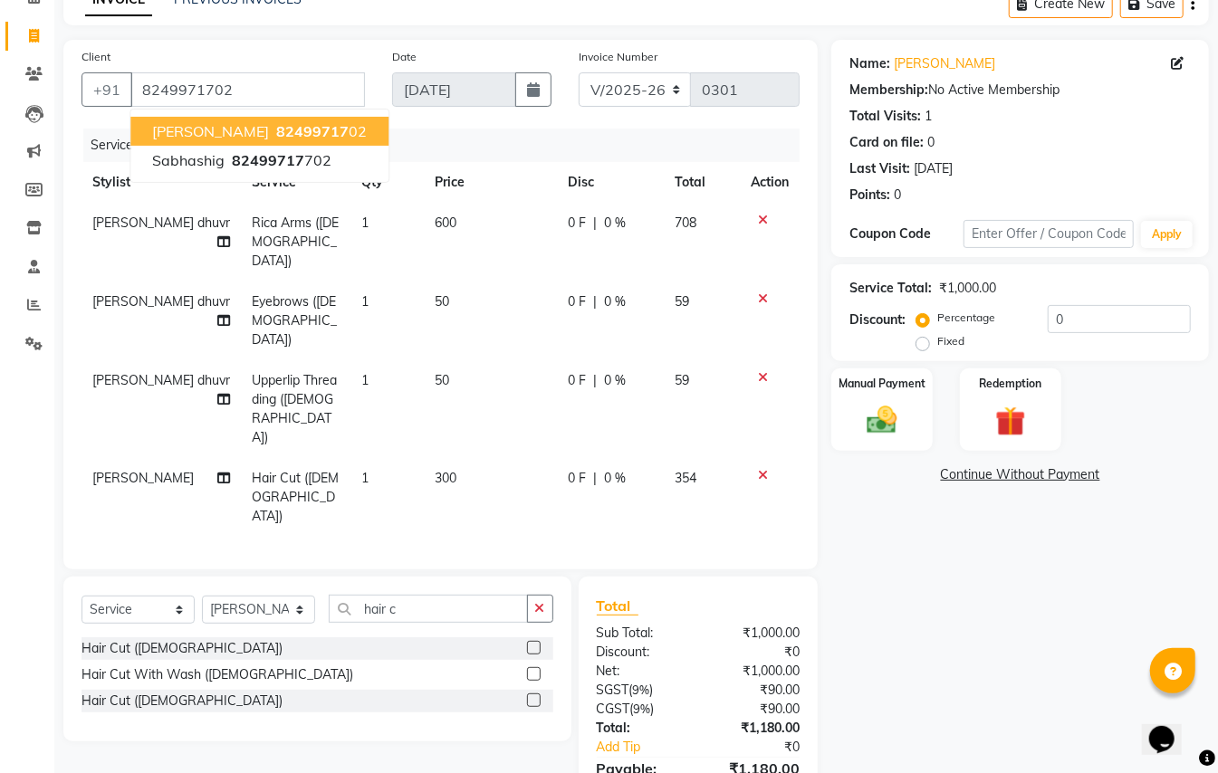
click at [192, 127] on span "[PERSON_NAME]" at bounding box center [210, 131] width 117 height 18
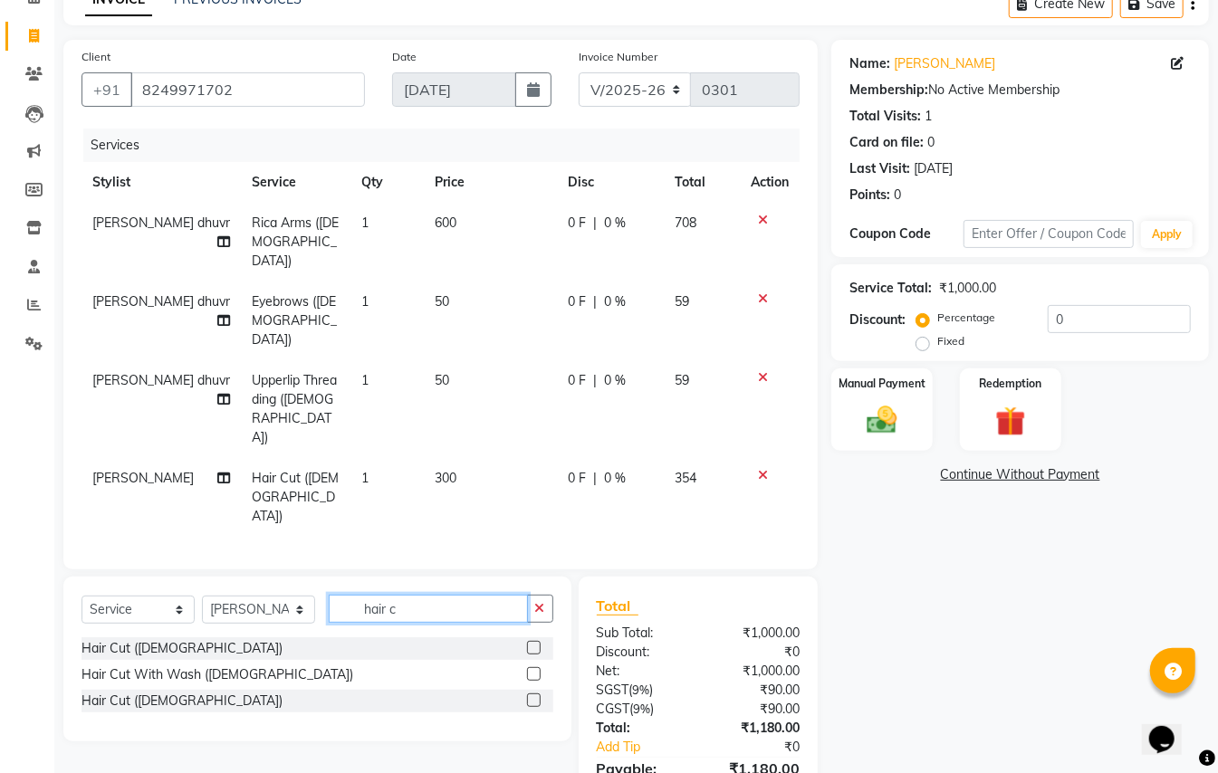
click at [436, 595] on input "hair c" at bounding box center [428, 609] width 199 height 28
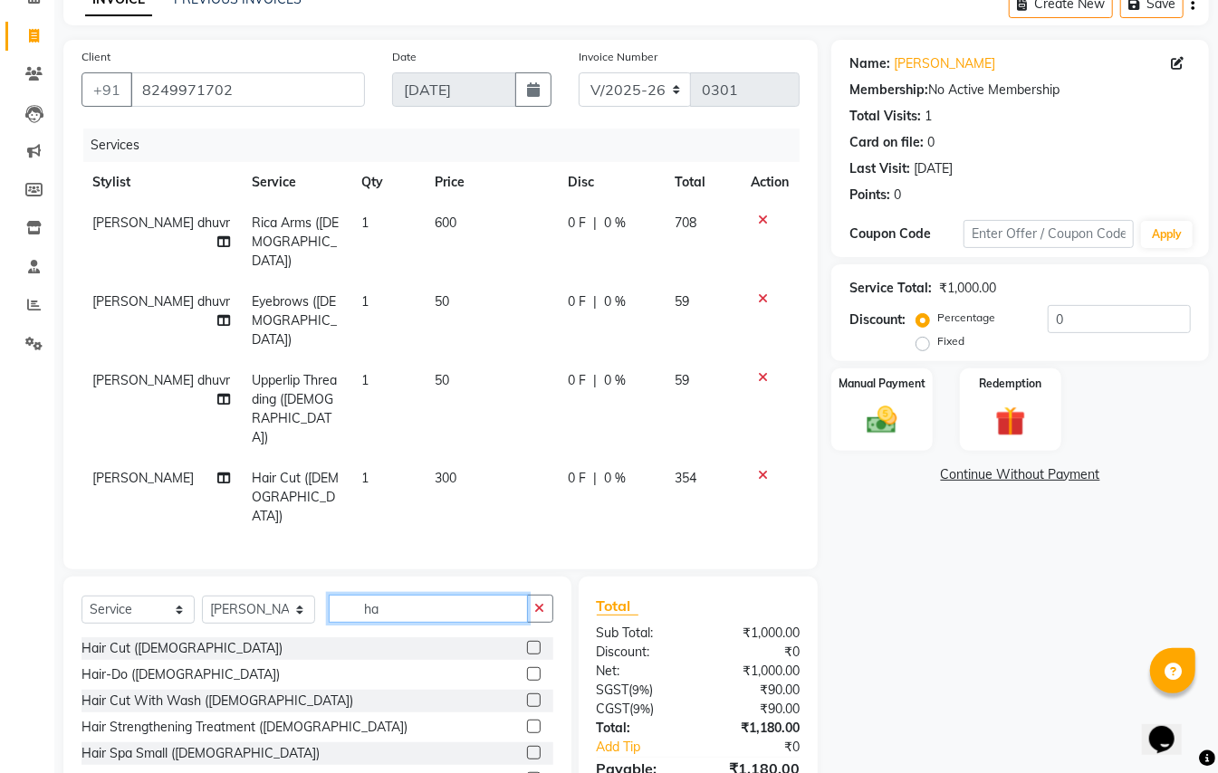
type input "h"
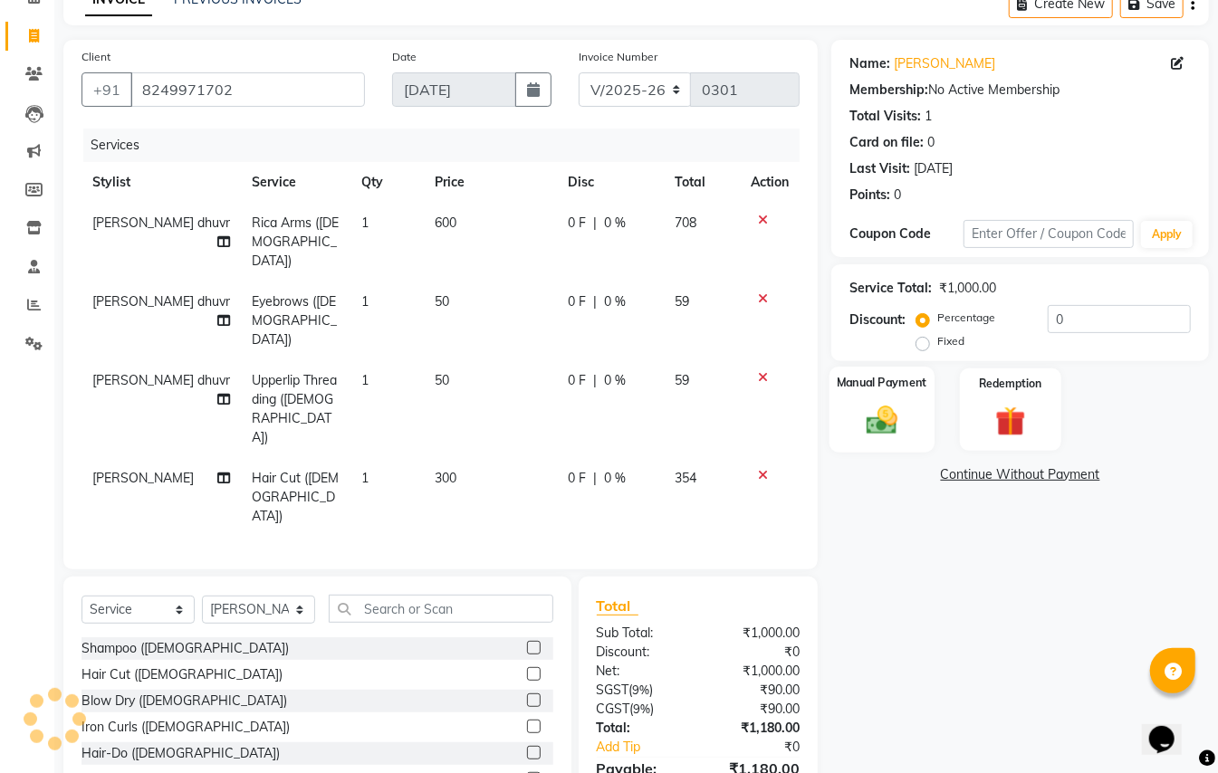
click at [878, 431] on img at bounding box center [881, 420] width 51 height 36
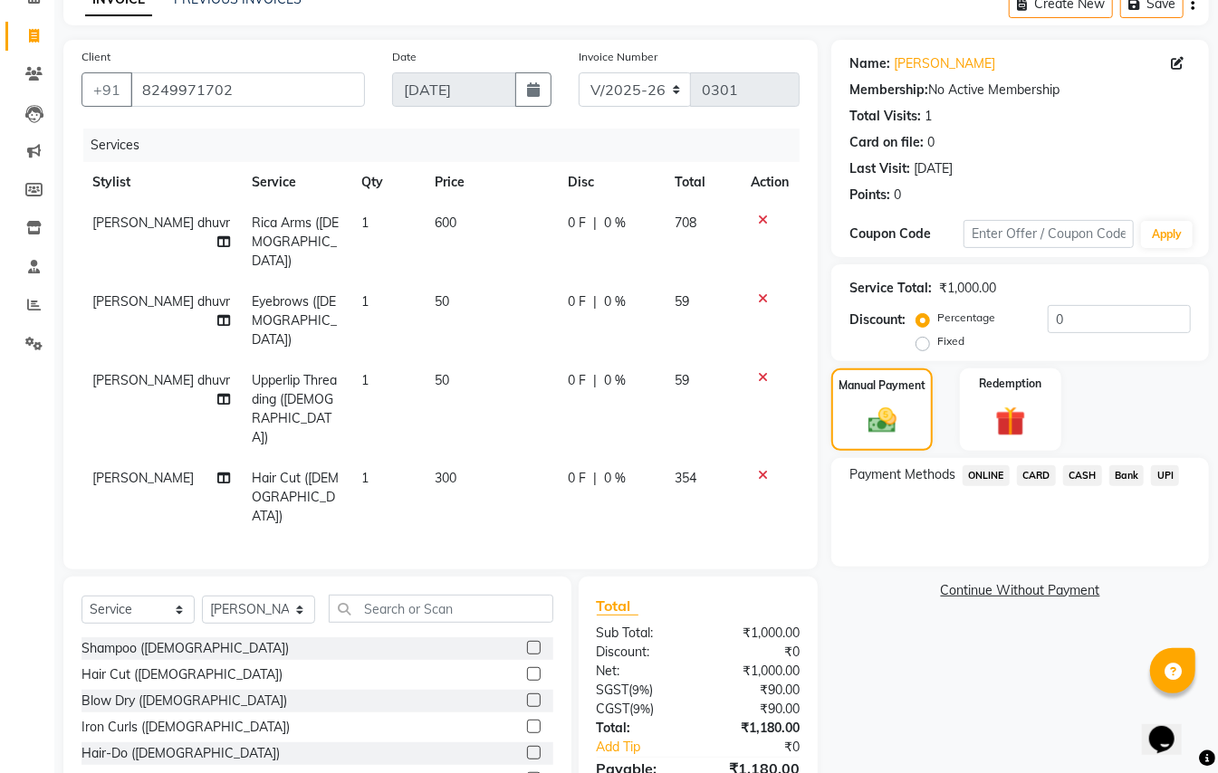
click at [970, 478] on span "ONLINE" at bounding box center [985, 475] width 47 height 21
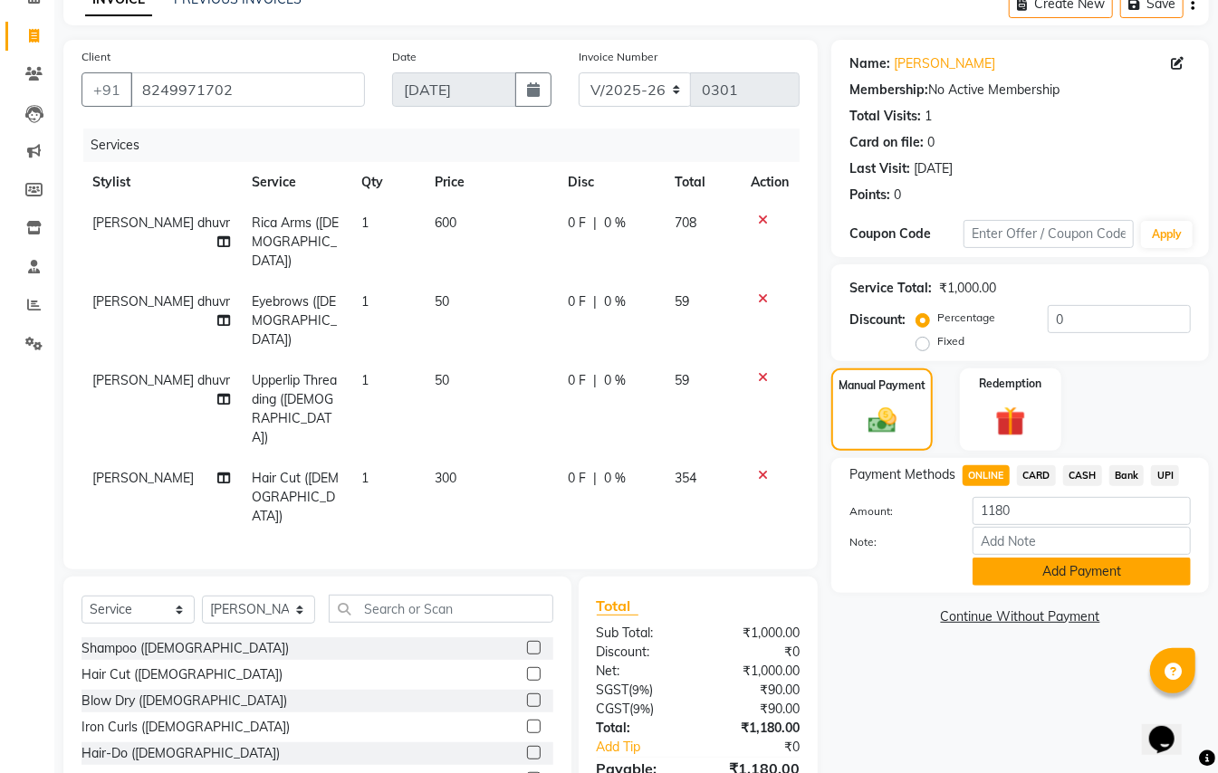
click at [1029, 563] on button "Add Payment" at bounding box center [1081, 572] width 218 height 28
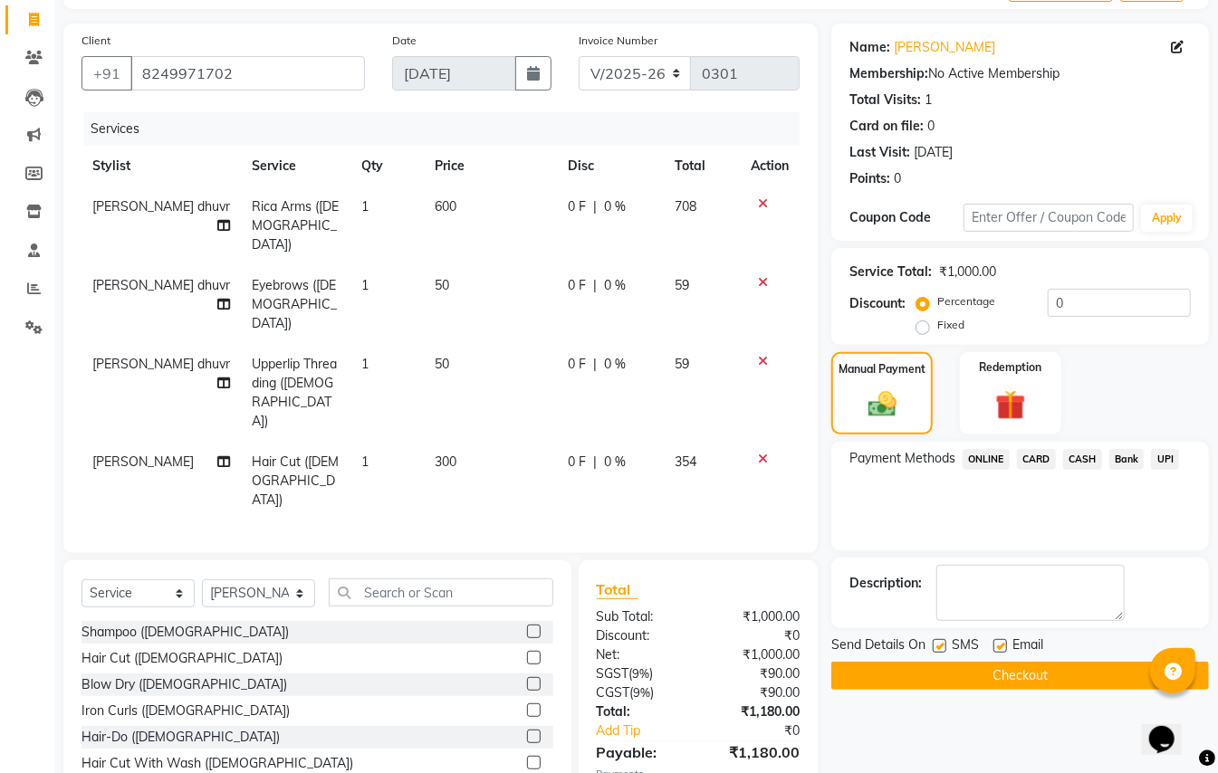
scroll to position [120, 0]
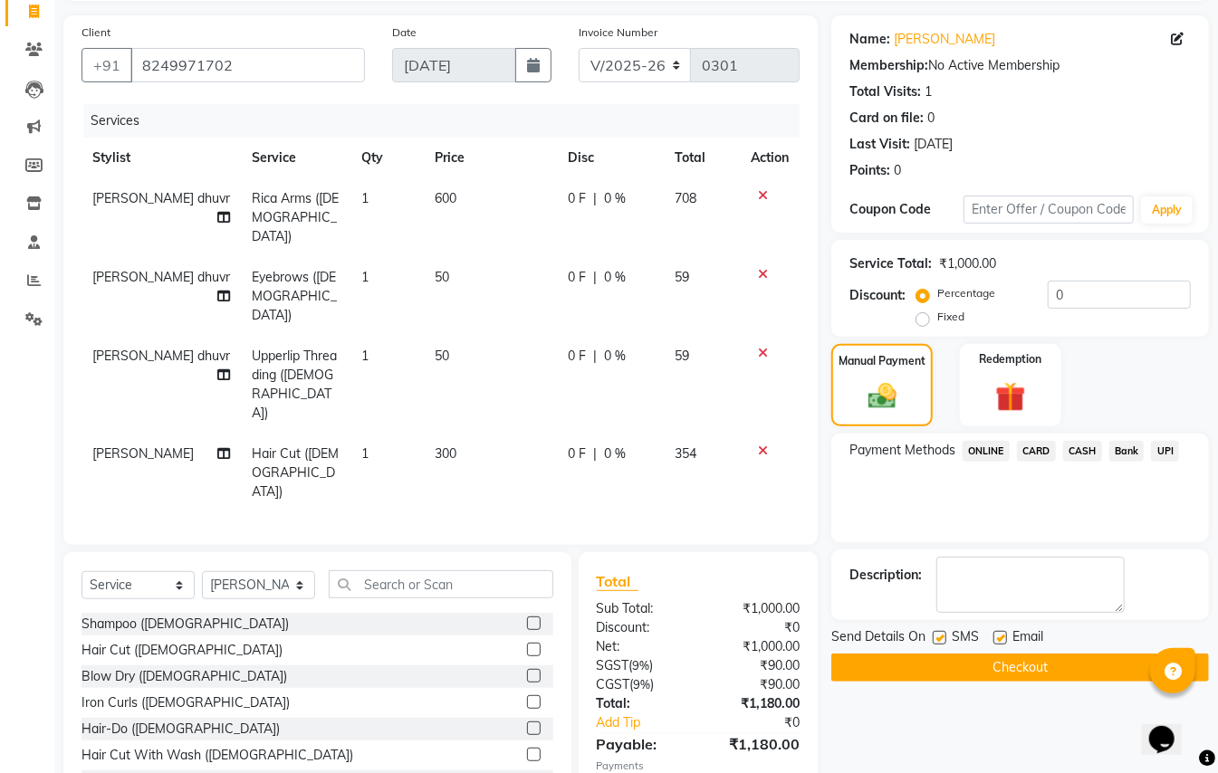
click at [1012, 670] on button "Checkout" at bounding box center [1020, 668] width 378 height 28
